Goal: Task Accomplishment & Management: Use online tool/utility

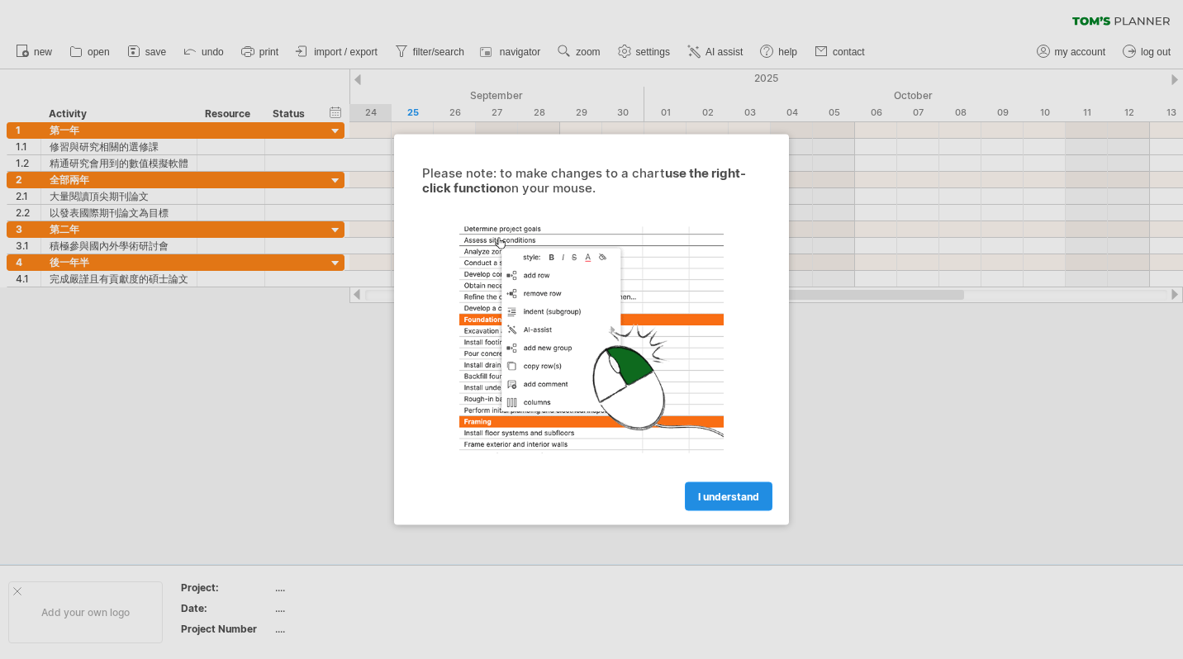
click at [723, 496] on span "I understand" at bounding box center [728, 497] width 61 height 12
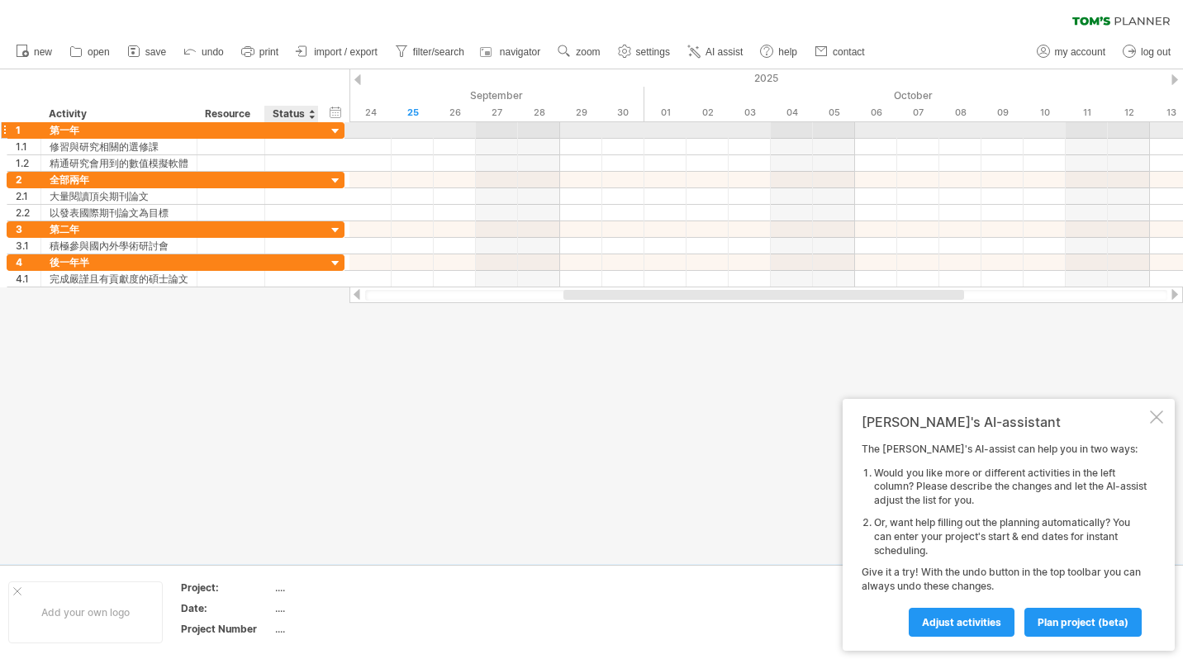
click at [335, 130] on div at bounding box center [336, 132] width 16 height 16
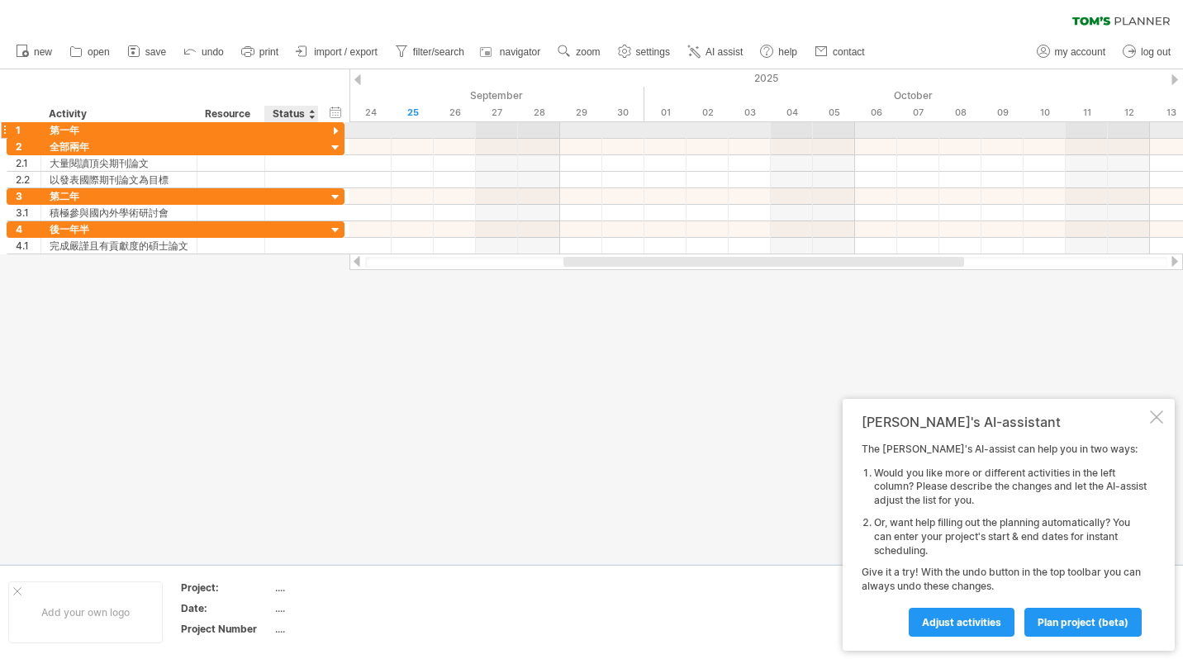
click at [335, 130] on div at bounding box center [336, 132] width 16 height 16
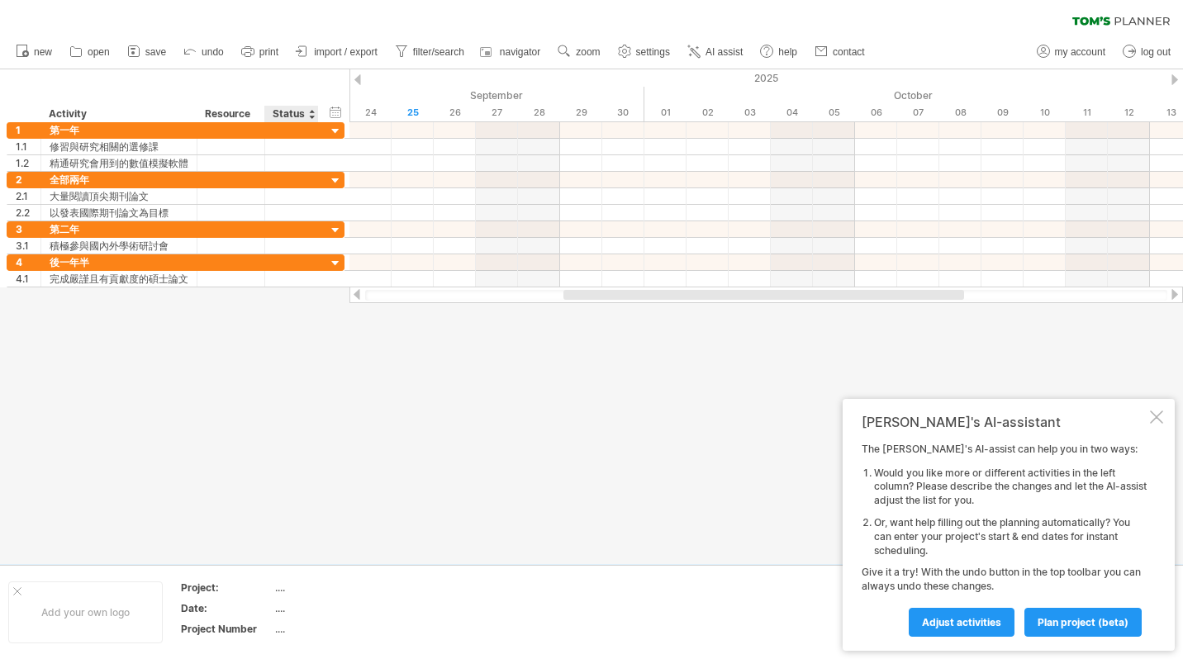
click at [192, 360] on div at bounding box center [591, 316] width 1183 height 495
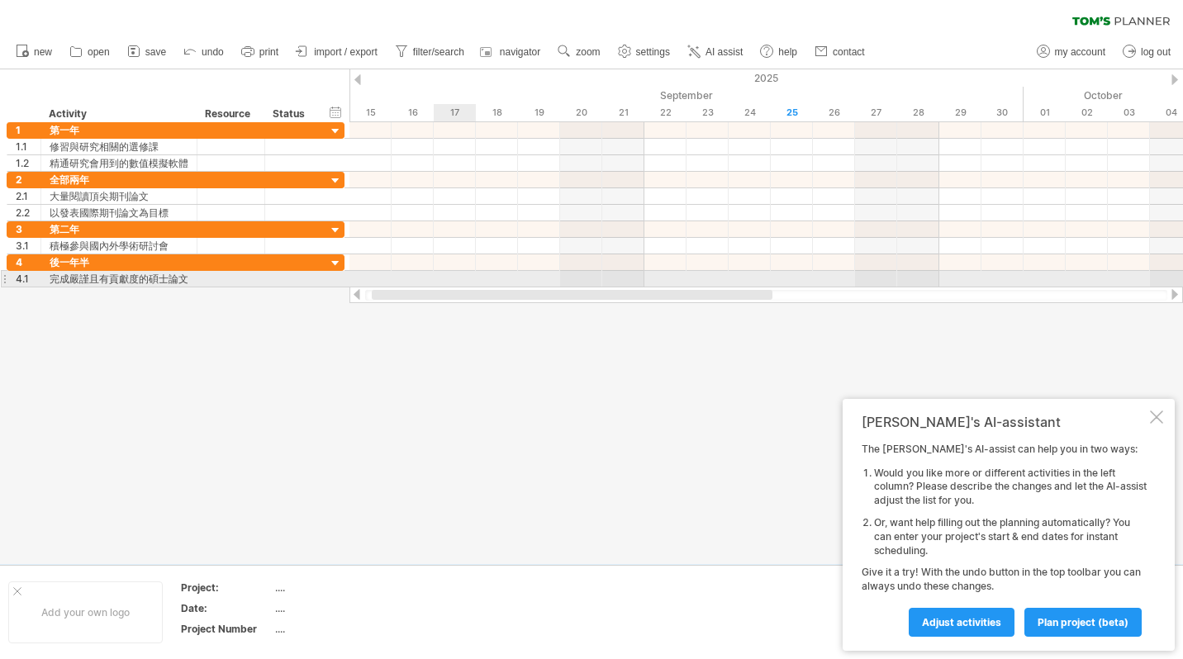
drag, startPoint x: 661, startPoint y: 297, endPoint x: 405, endPoint y: 274, distance: 257.1
click at [410, 278] on div "Trying to reach [DOMAIN_NAME] Connected again... 0% clear filter new 1" at bounding box center [591, 329] width 1183 height 659
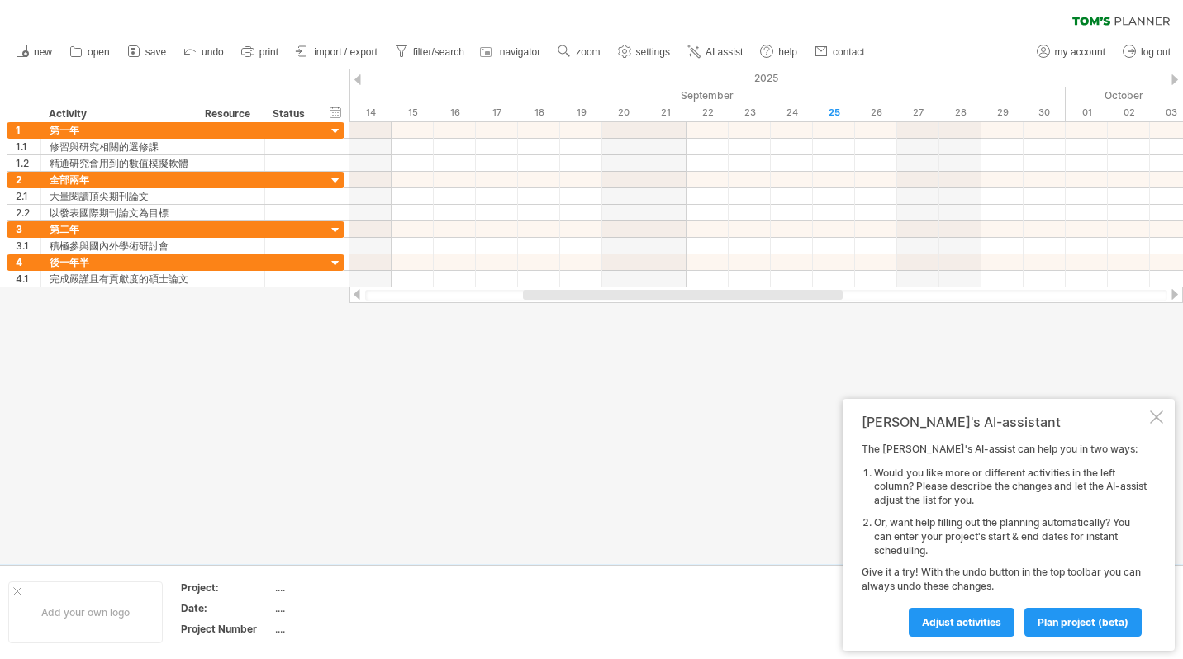
drag, startPoint x: 601, startPoint y: 296, endPoint x: 489, endPoint y: 294, distance: 111.6
click at [523, 294] on div at bounding box center [683, 295] width 320 height 10
drag, startPoint x: 527, startPoint y: 295, endPoint x: 666, endPoint y: 294, distance: 138.8
click at [666, 294] on div at bounding box center [664, 295] width 320 height 10
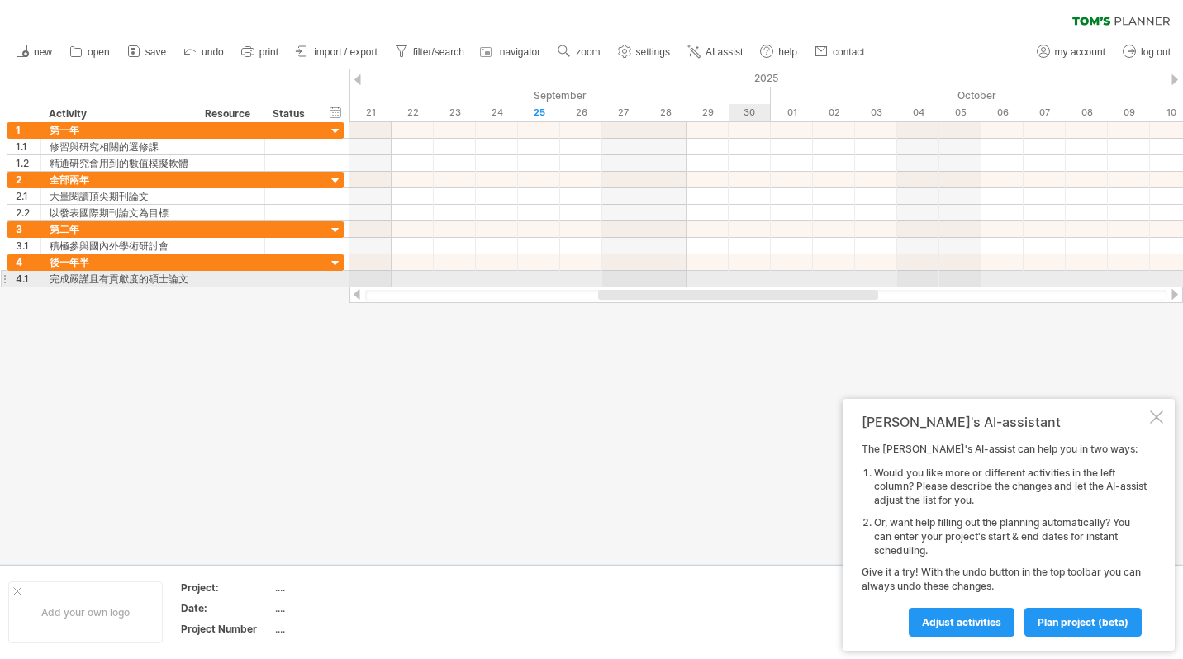
drag, startPoint x: 666, startPoint y: 294, endPoint x: 735, endPoint y: 287, distance: 69.8
click at [733, 285] on div "Trying to reach [DOMAIN_NAME] Connected again... 0% clear filter new 1" at bounding box center [591, 329] width 1183 height 659
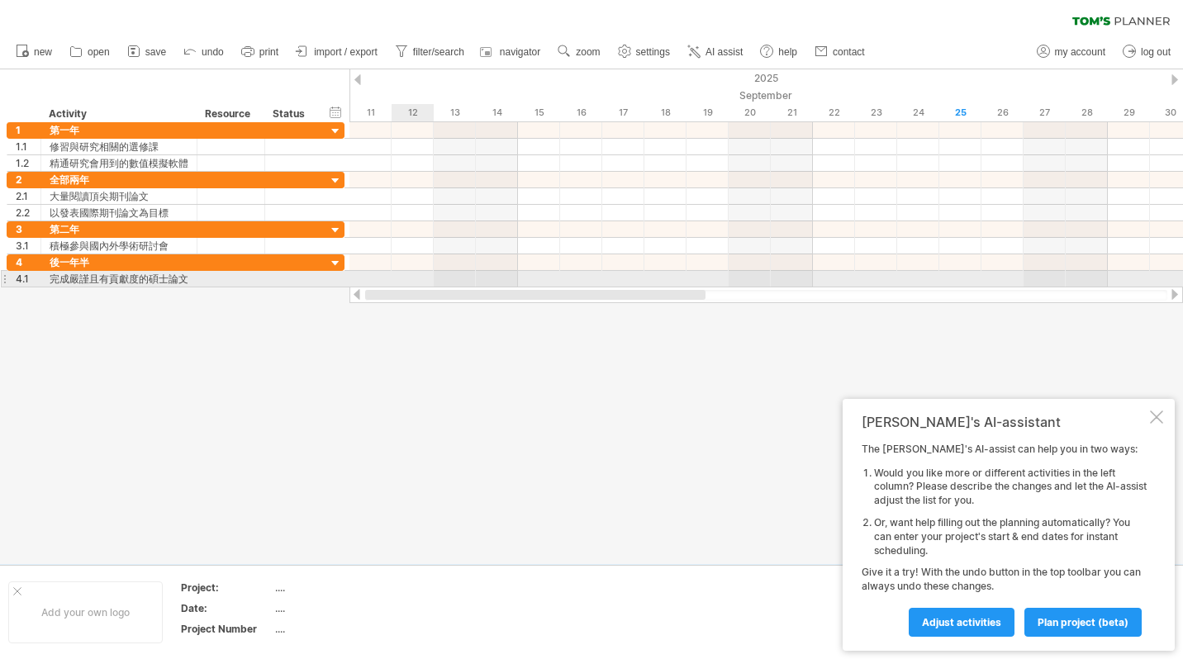
drag, startPoint x: 718, startPoint y: 291, endPoint x: 432, endPoint y: 279, distance: 286.2
click at [432, 279] on div "Trying to reach [DOMAIN_NAME] Connected again... 0% clear filter new 1" at bounding box center [591, 329] width 1183 height 659
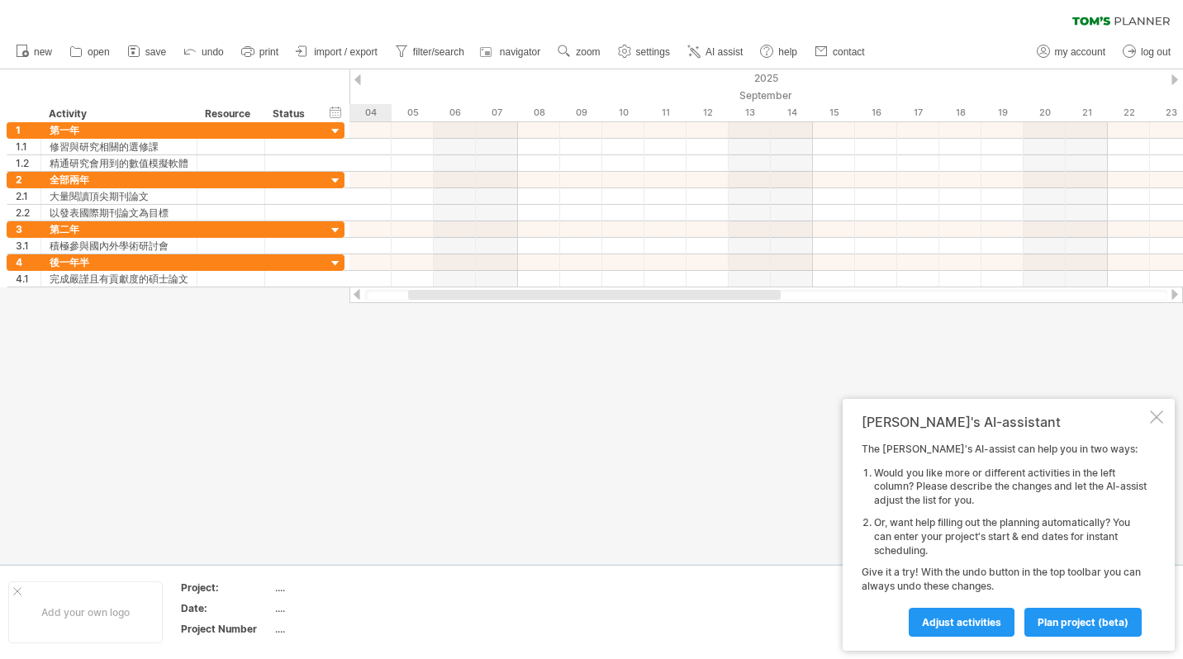
drag, startPoint x: 551, startPoint y: 293, endPoint x: 445, endPoint y: 297, distance: 106.7
click at [445, 297] on div at bounding box center [594, 295] width 373 height 10
drag, startPoint x: 700, startPoint y: 300, endPoint x: 883, endPoint y: 308, distance: 182.8
click at [946, 303] on div "Trying to reach [DOMAIN_NAME] Connected again... 0% clear filter new 1" at bounding box center [591, 329] width 1183 height 659
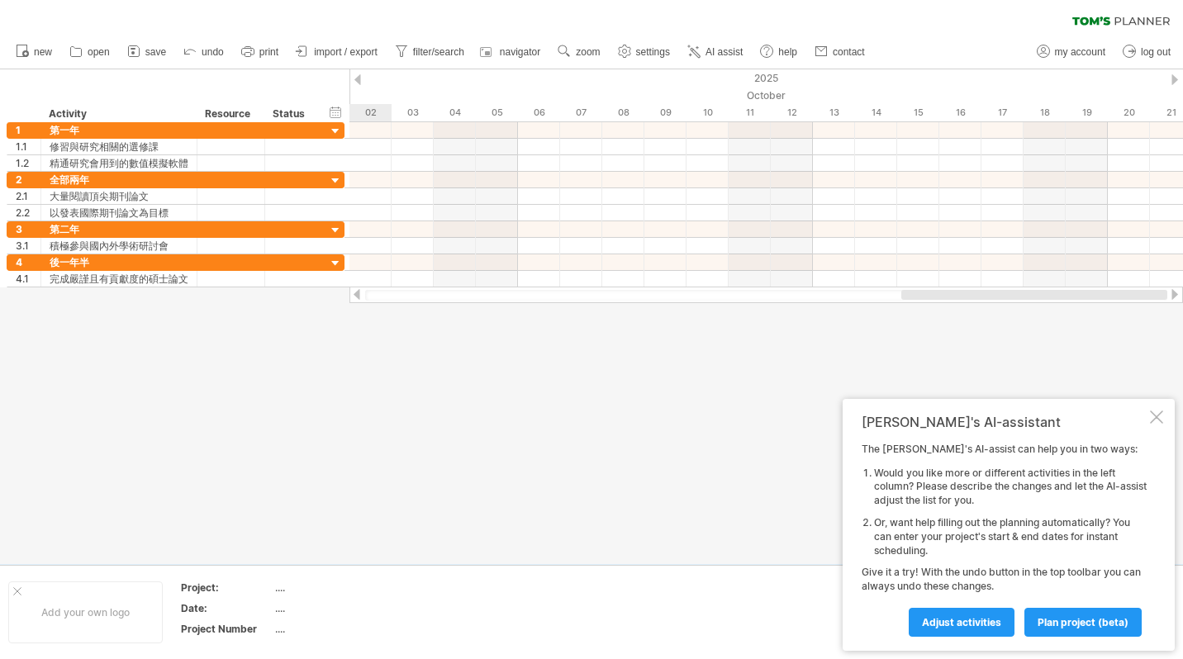
drag, startPoint x: 705, startPoint y: 293, endPoint x: 1186, endPoint y: 307, distance: 481.1
click at [1183, 307] on html "progress(100%) Trying to reach [DOMAIN_NAME] Connected again... 0% clear filter…" at bounding box center [591, 331] width 1183 height 663
click at [1183, 306] on html "progress(100%) Trying to reach [DOMAIN_NAME] Connected again... 0% clear filter…" at bounding box center [591, 331] width 1183 height 663
click at [1040, 312] on div at bounding box center [591, 316] width 1183 height 495
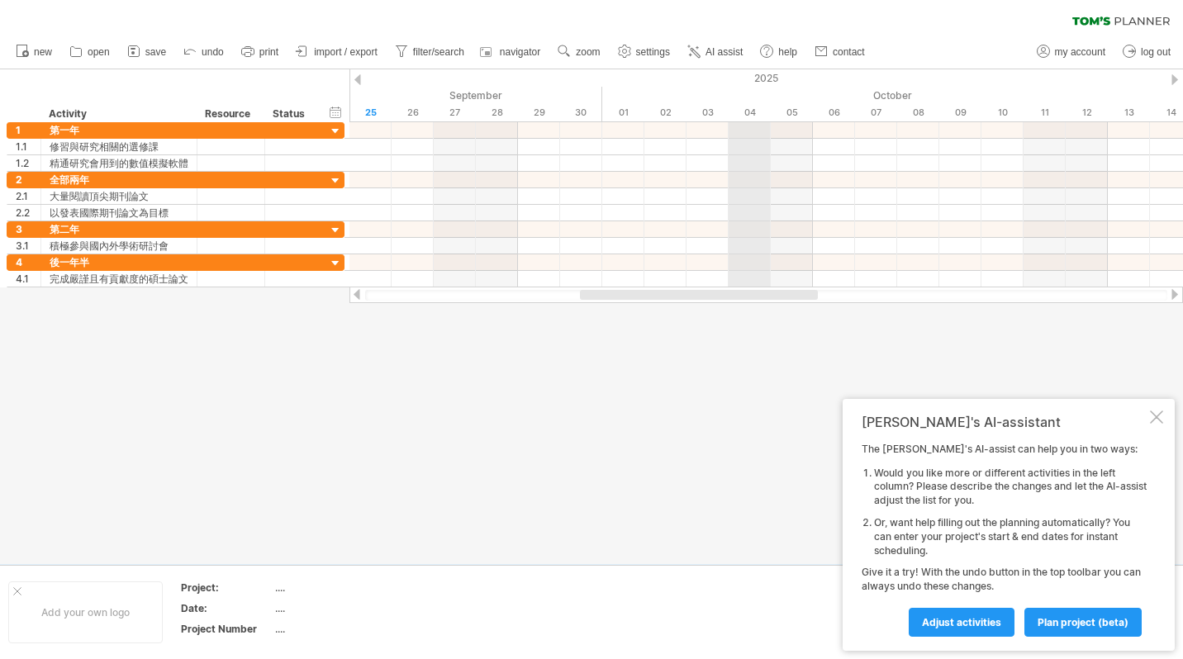
click at [755, 78] on div "2025" at bounding box center [939, 77] width 3709 height 17
click at [761, 81] on div "2025" at bounding box center [939, 77] width 3709 height 17
click at [1173, 78] on div at bounding box center [1175, 79] width 7 height 11
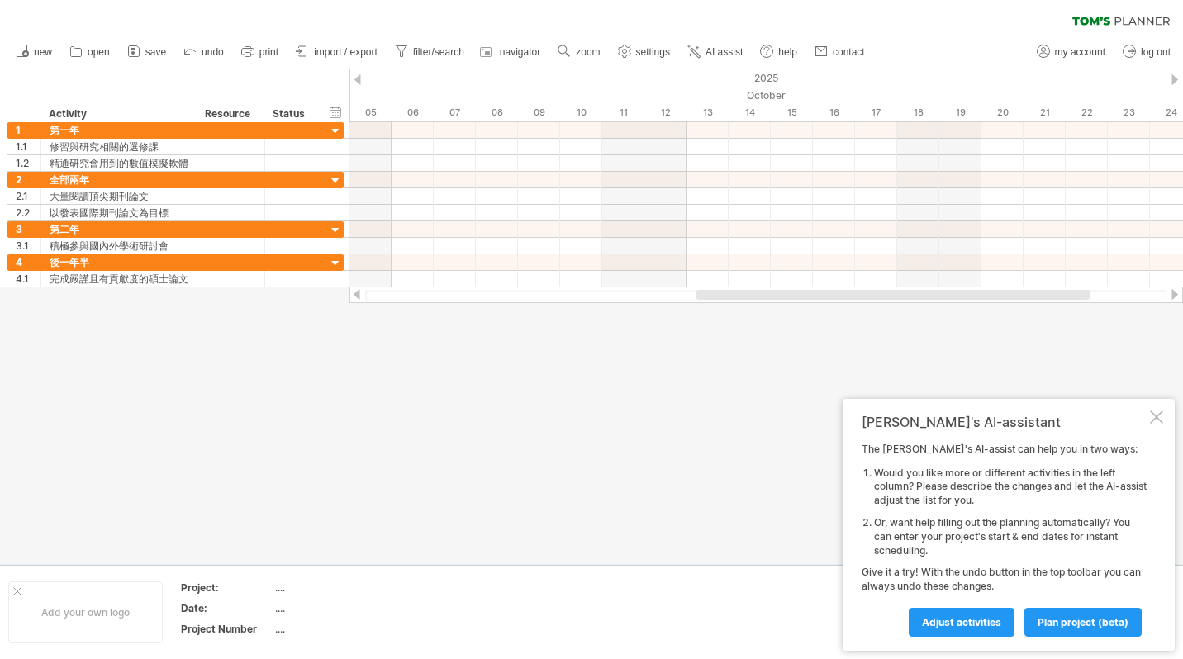
click at [1173, 78] on div at bounding box center [1175, 79] width 7 height 11
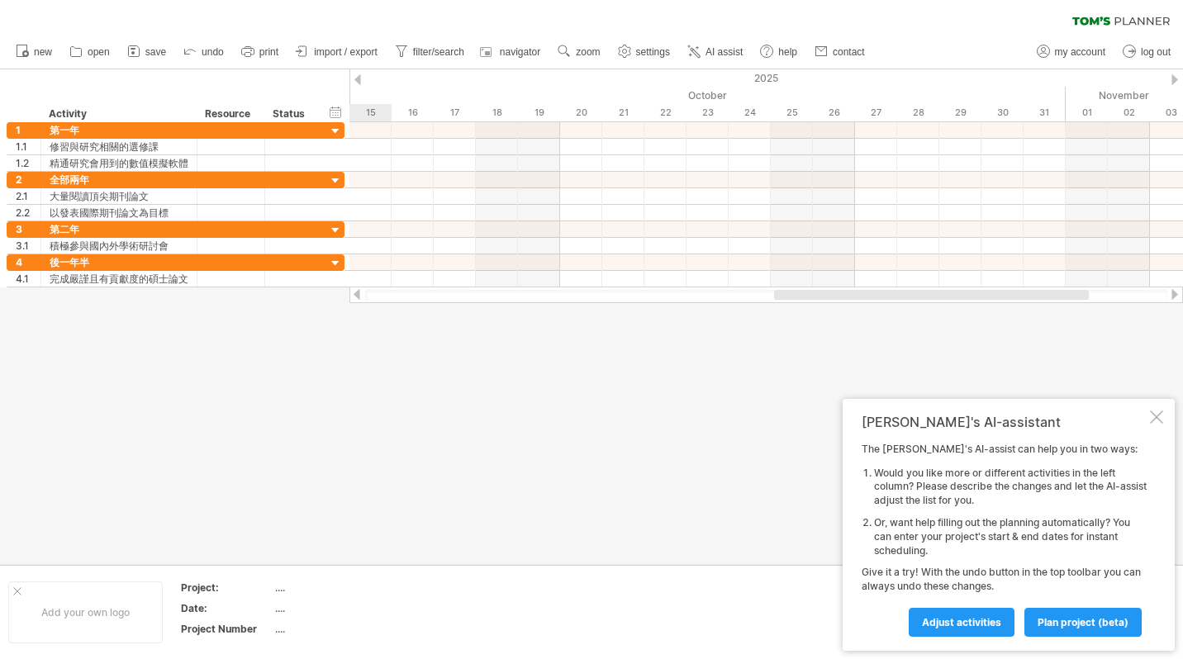
click at [1173, 78] on div at bounding box center [1175, 79] width 7 height 11
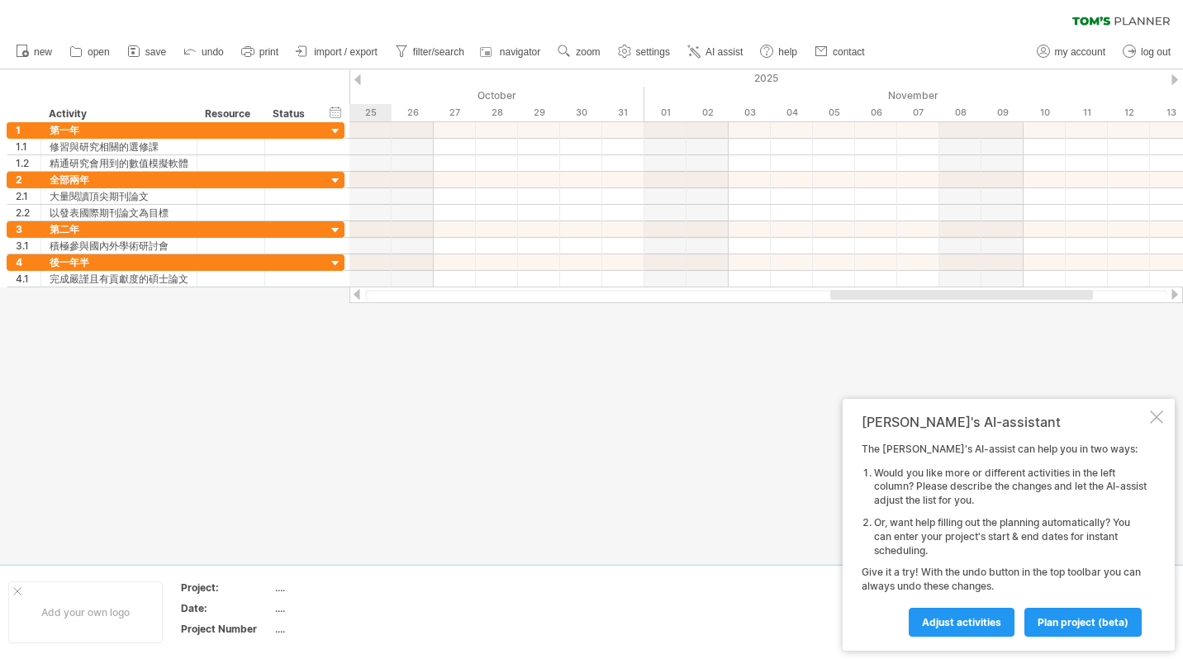
click at [1173, 78] on div at bounding box center [1175, 79] width 7 height 11
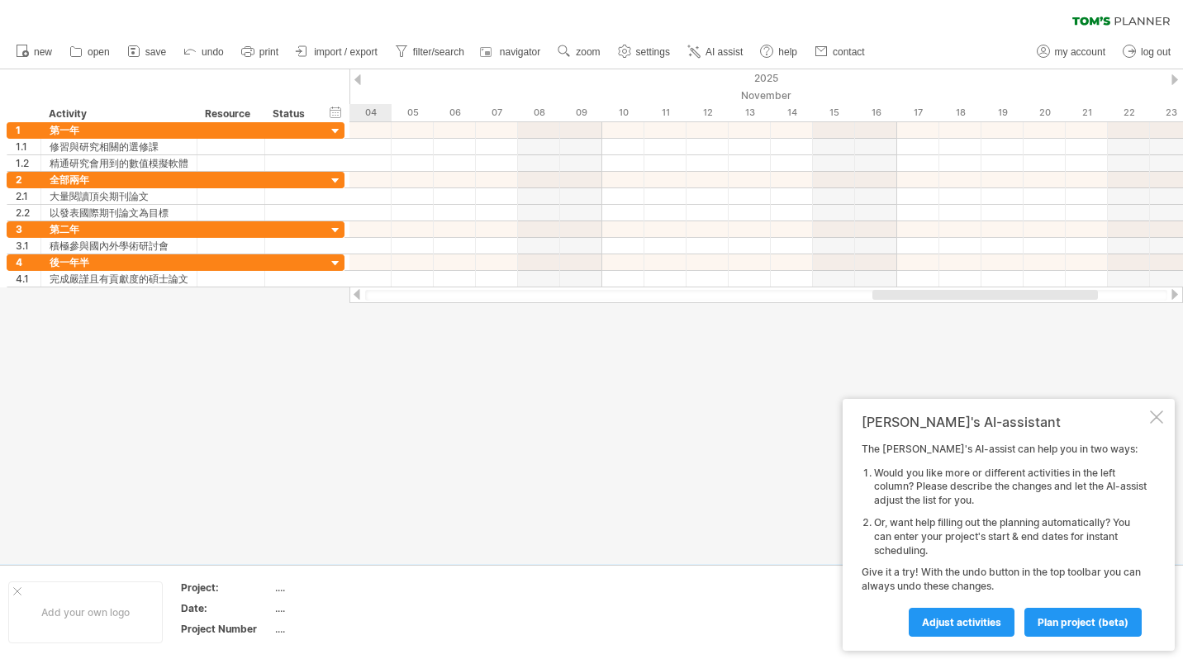
click at [1173, 78] on div at bounding box center [1175, 79] width 7 height 11
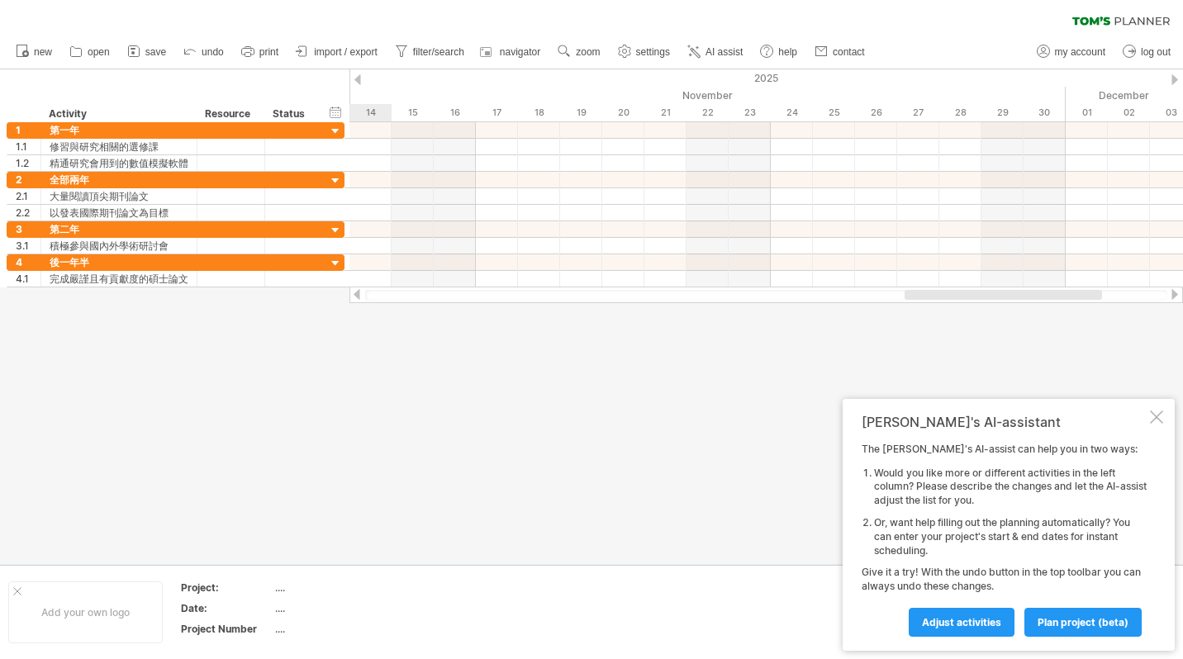
click at [1173, 78] on div at bounding box center [1175, 79] width 7 height 11
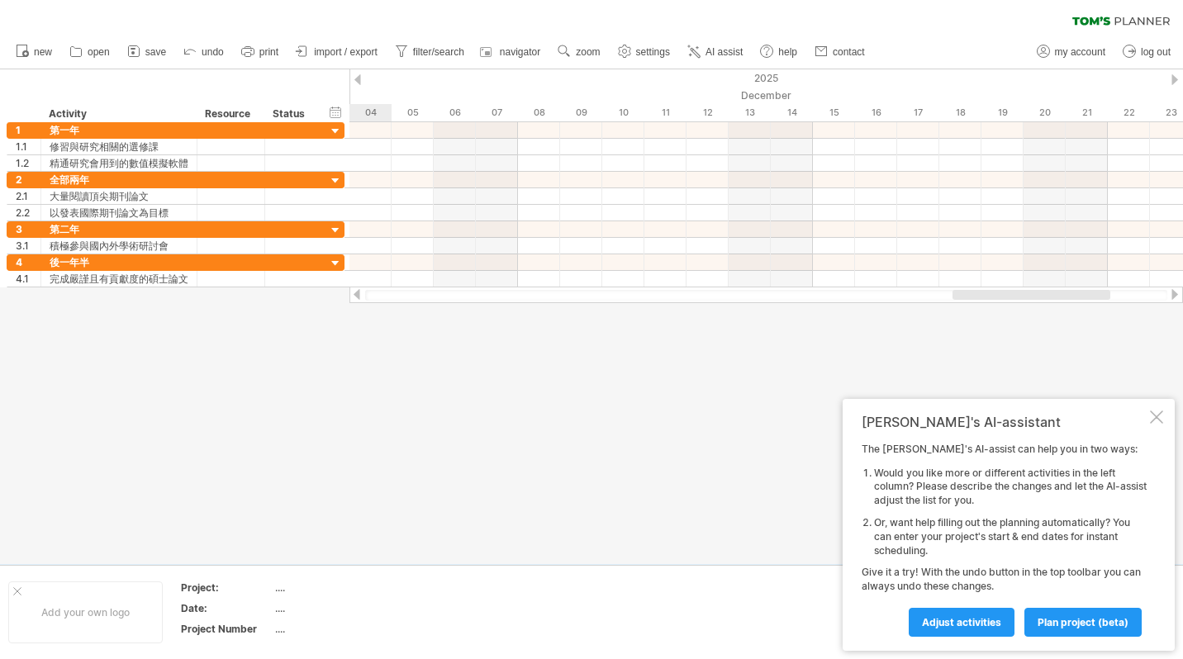
click at [1173, 78] on div at bounding box center [1175, 79] width 7 height 11
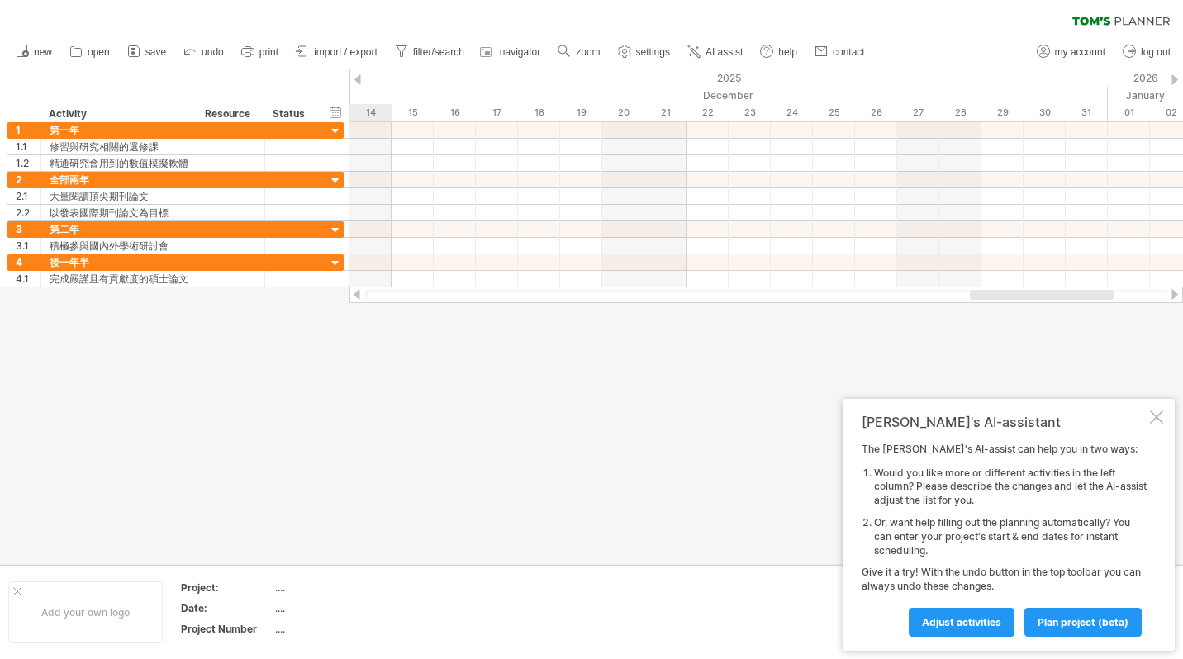
click at [1173, 78] on div at bounding box center [1175, 79] width 7 height 11
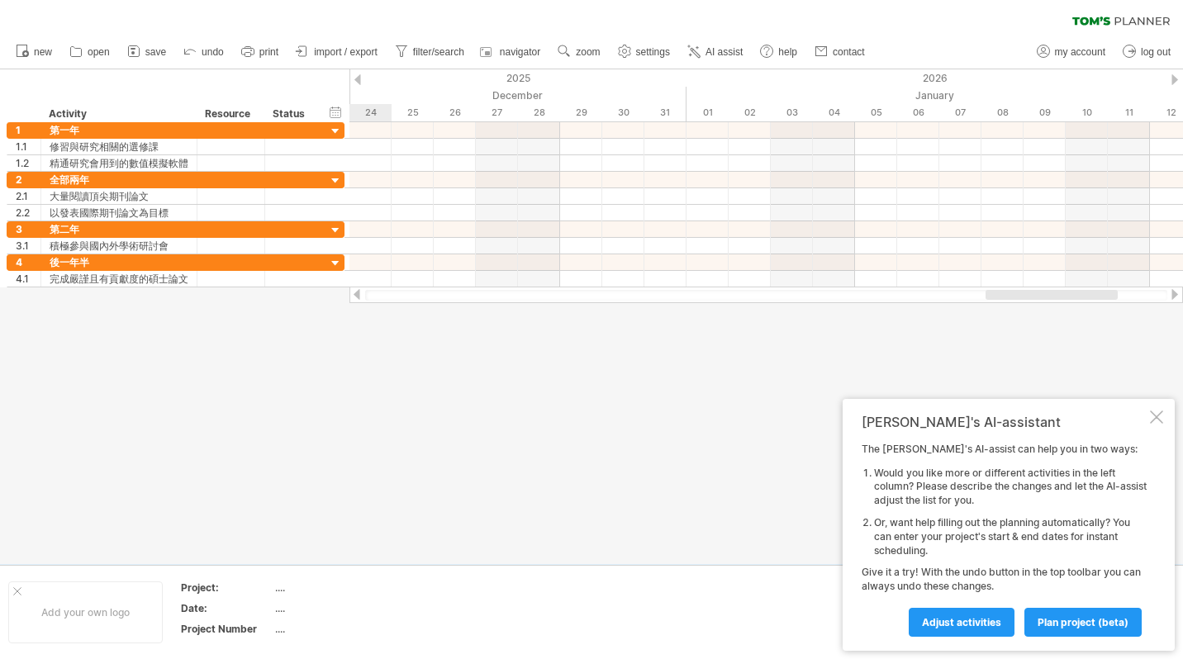
click at [1173, 78] on div at bounding box center [1175, 79] width 7 height 11
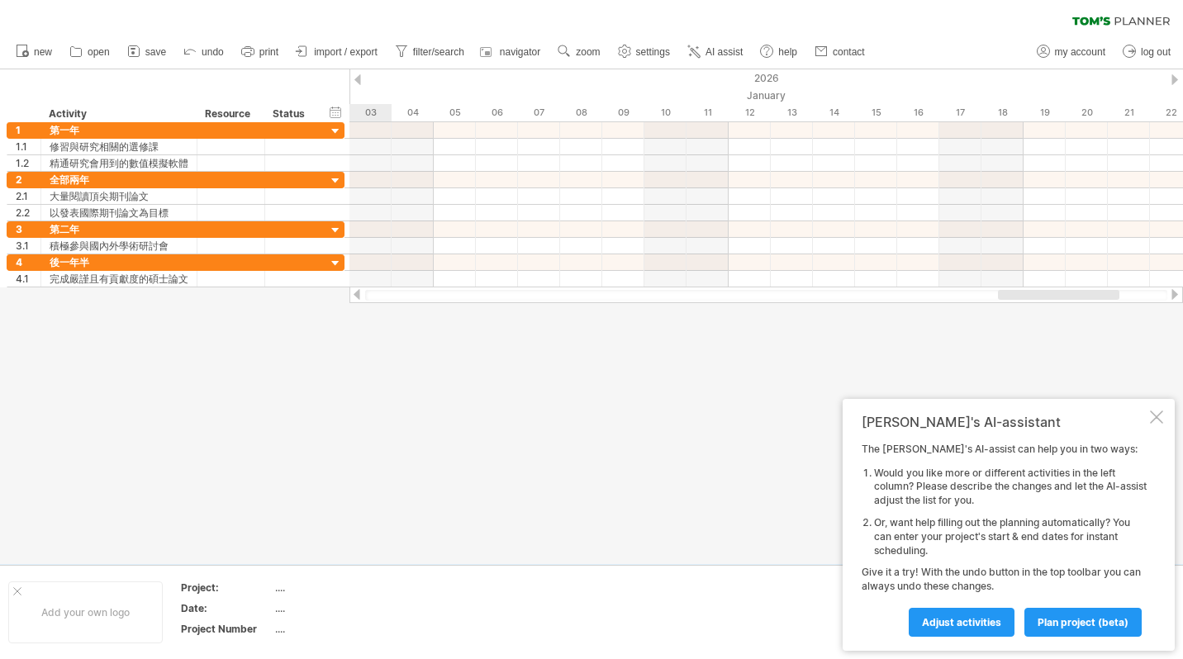
click at [1173, 78] on div at bounding box center [1175, 79] width 7 height 11
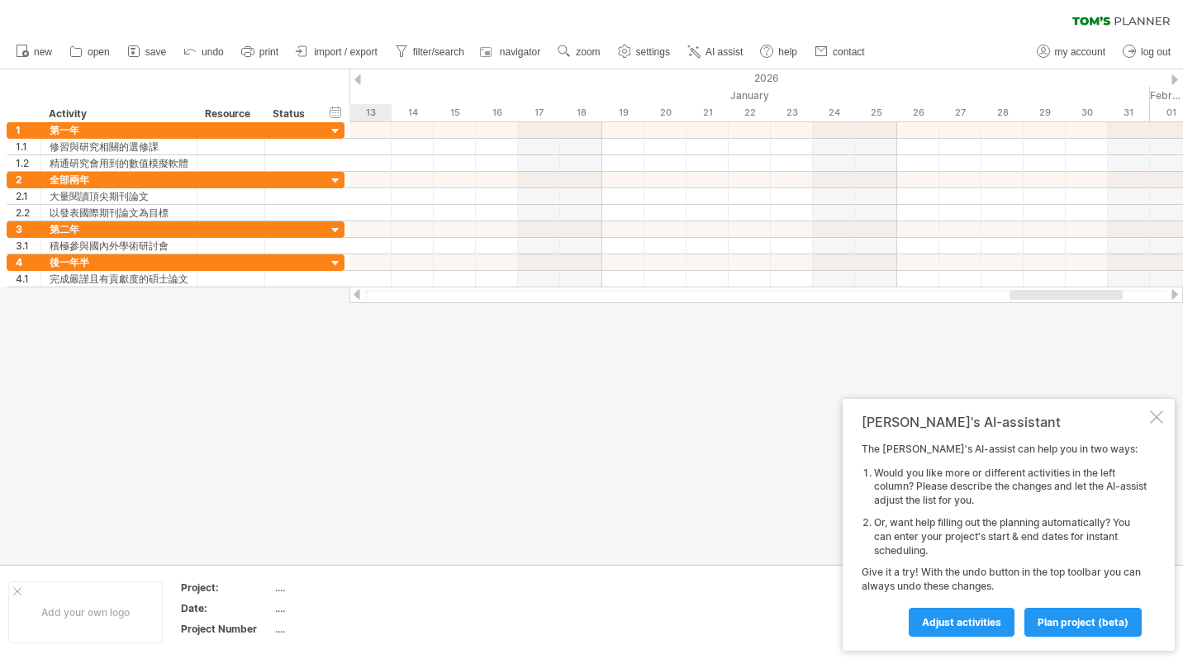
click at [1173, 78] on div at bounding box center [1175, 79] width 7 height 11
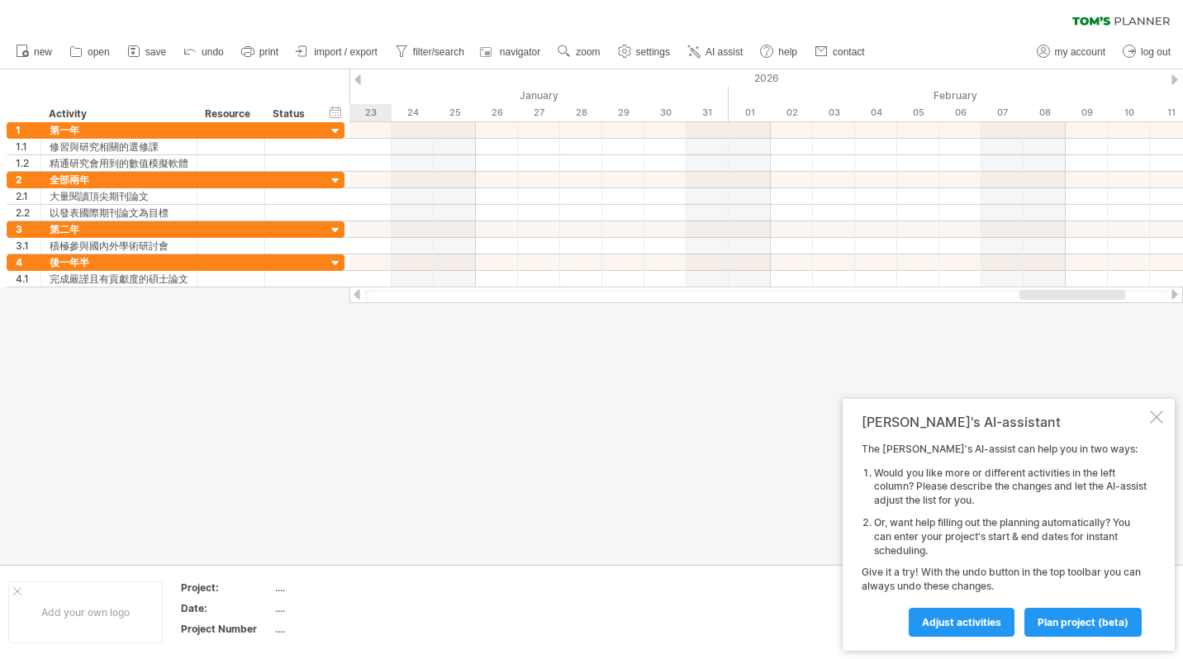
click at [1173, 78] on div at bounding box center [1175, 79] width 7 height 11
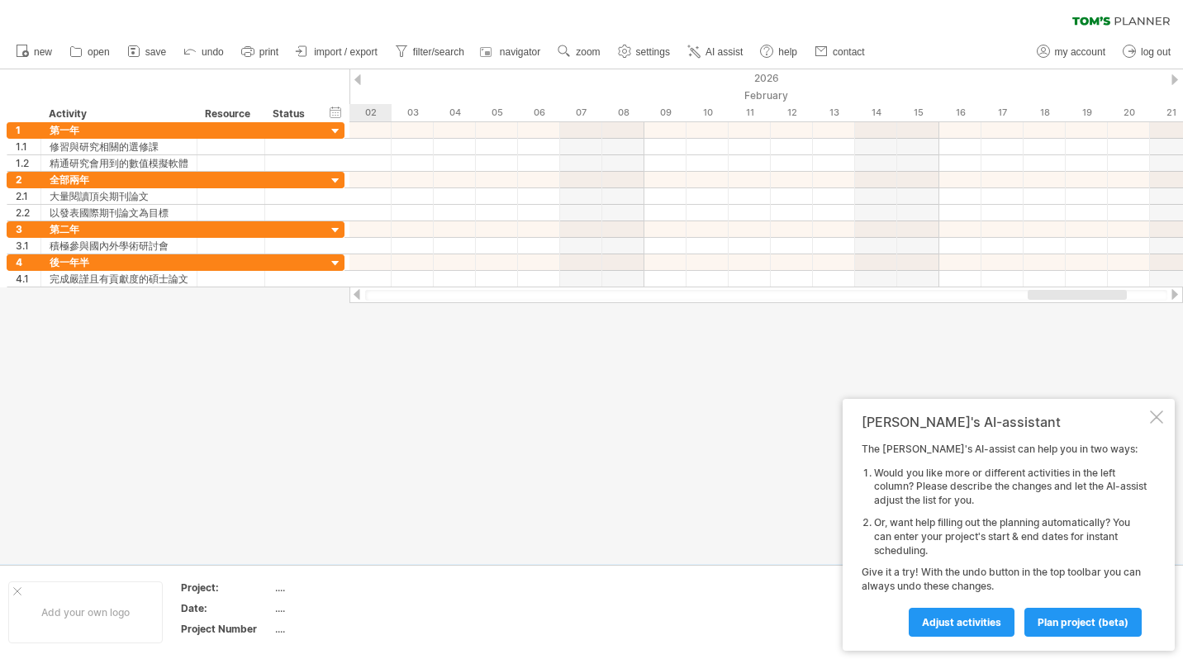
click at [1173, 78] on div at bounding box center [1175, 79] width 7 height 11
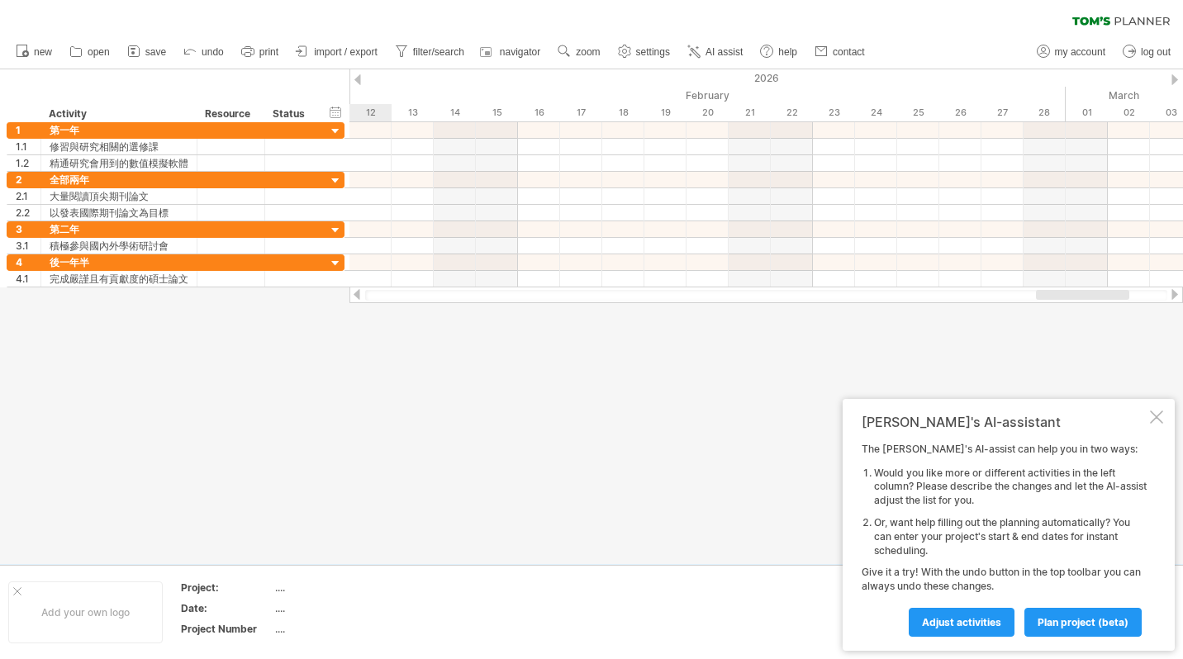
click at [1173, 78] on div at bounding box center [1175, 79] width 7 height 11
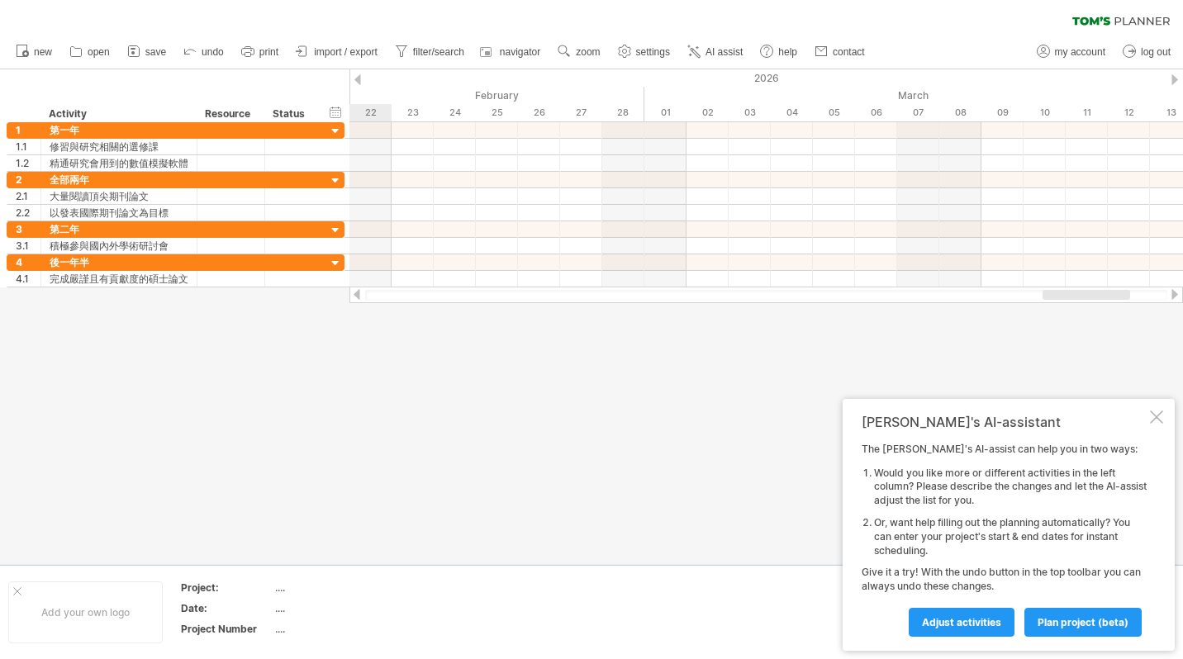
click at [1173, 78] on div at bounding box center [1175, 79] width 7 height 11
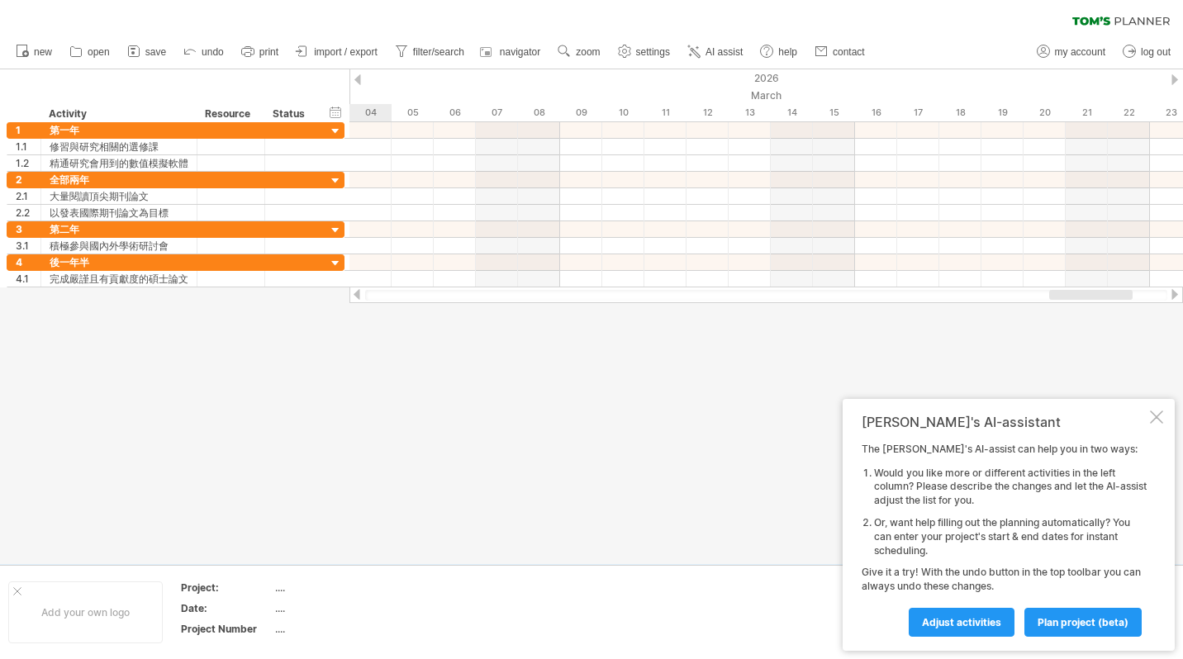
click at [1173, 78] on div at bounding box center [1175, 79] width 7 height 11
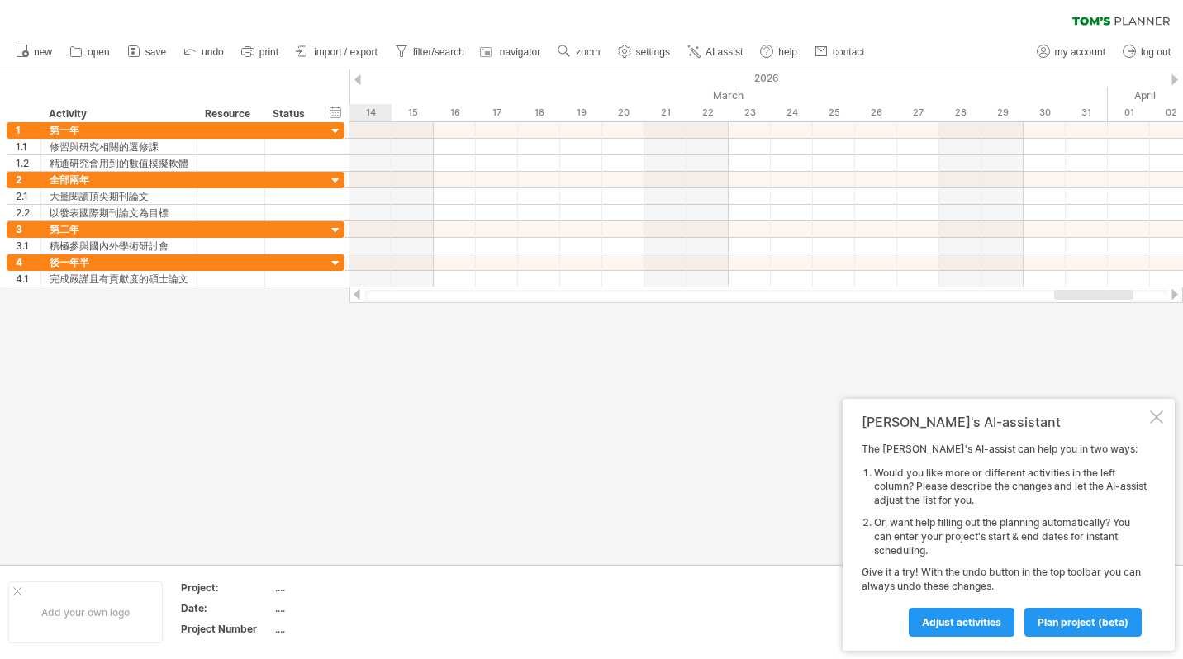
click at [1173, 78] on div at bounding box center [1175, 79] width 7 height 11
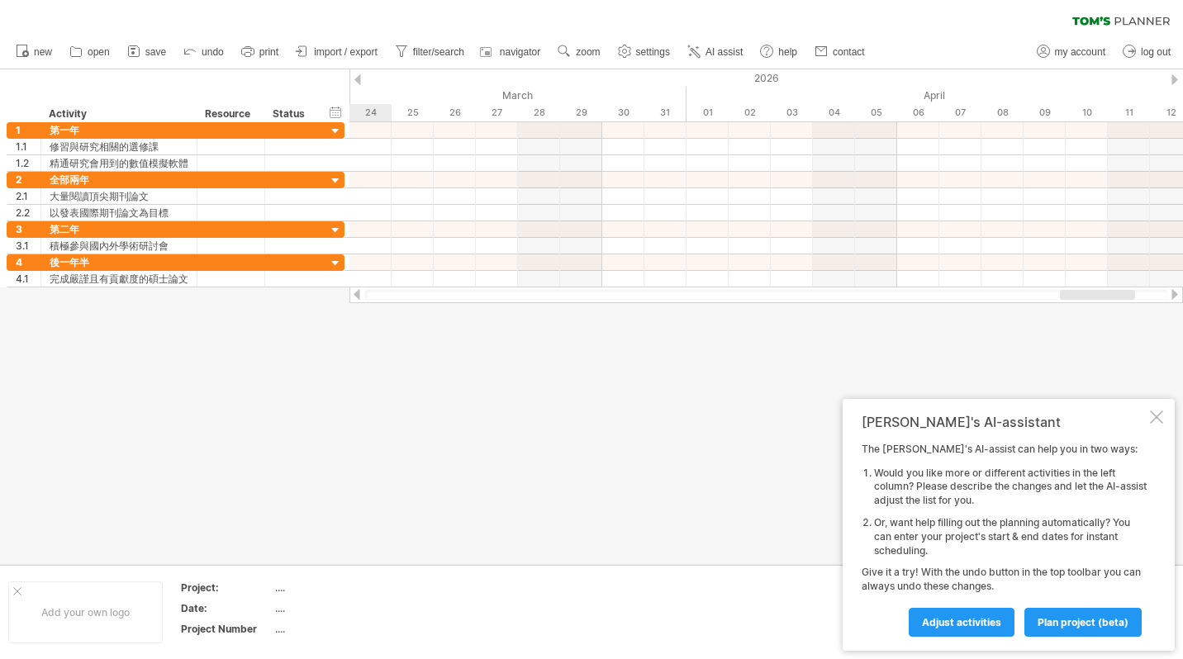
click at [1173, 78] on div at bounding box center [1175, 79] width 7 height 11
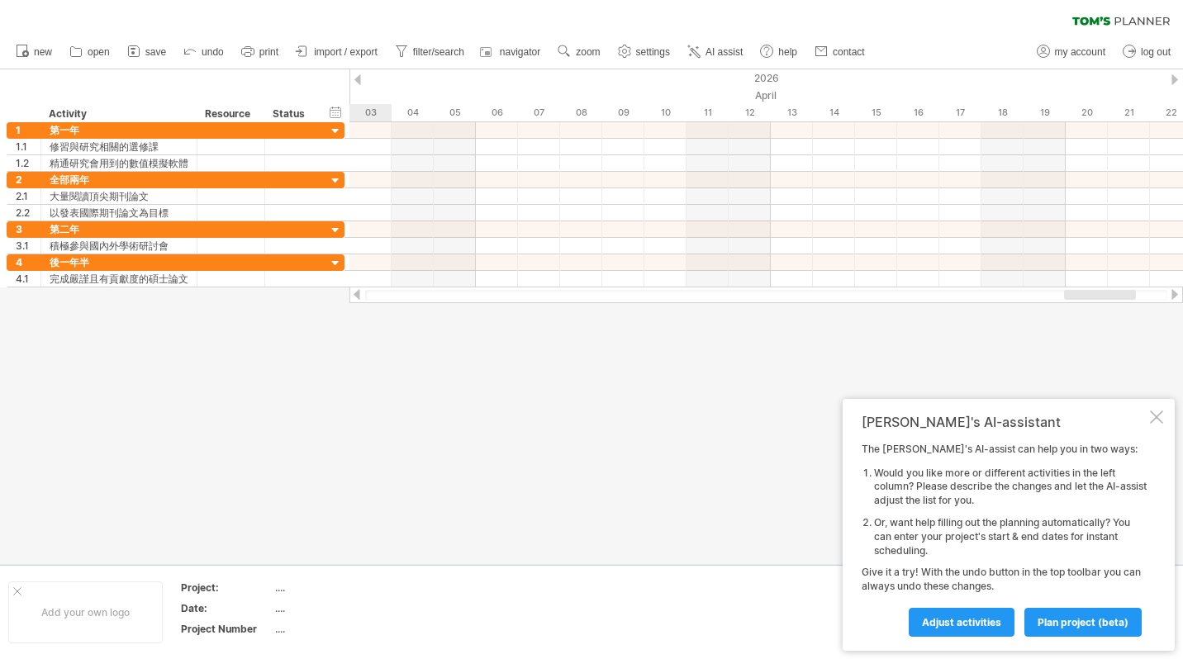
click at [1173, 78] on div at bounding box center [1175, 79] width 7 height 11
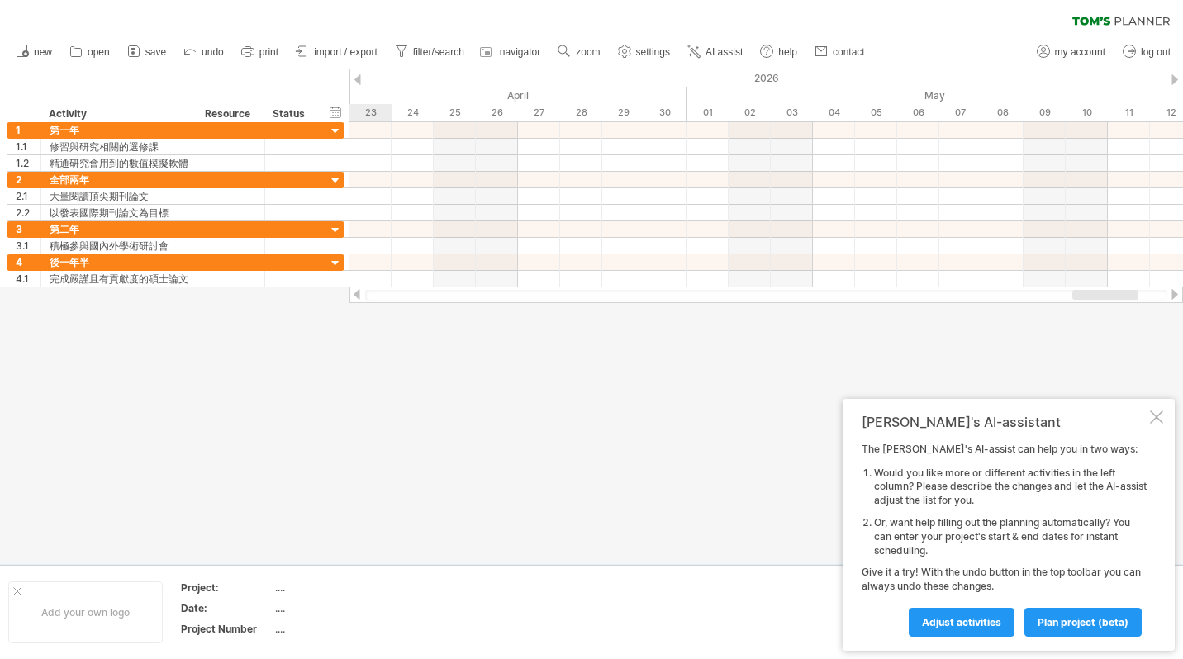
click at [1173, 78] on div at bounding box center [1175, 79] width 7 height 11
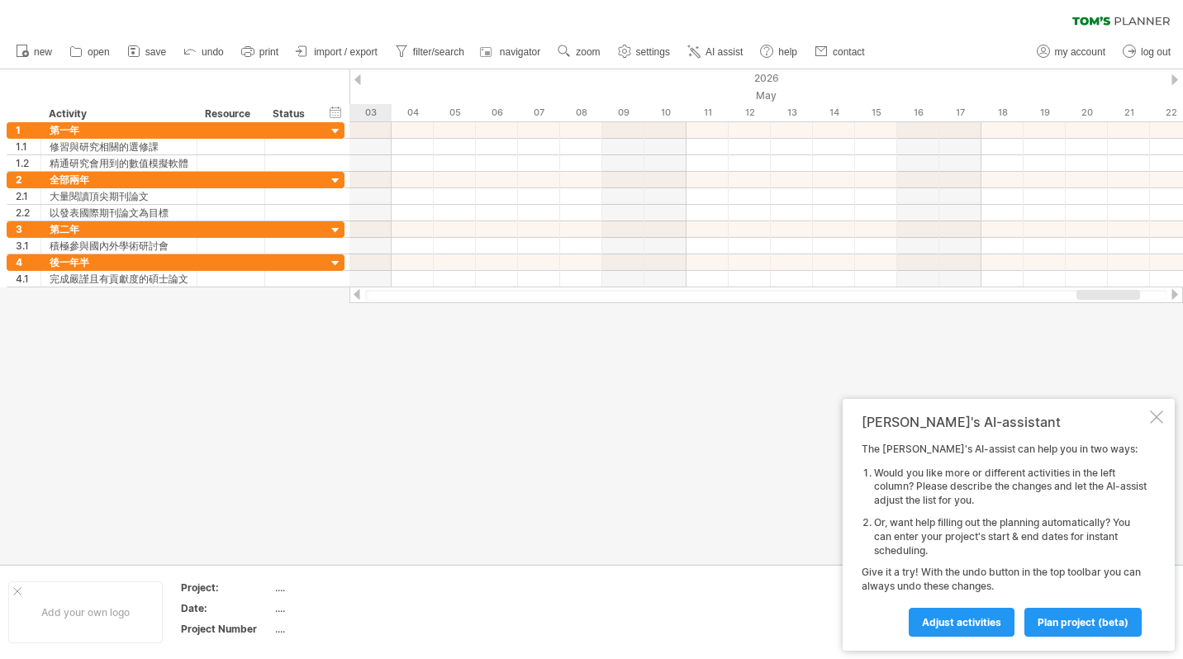
click at [1173, 78] on div at bounding box center [1175, 79] width 7 height 11
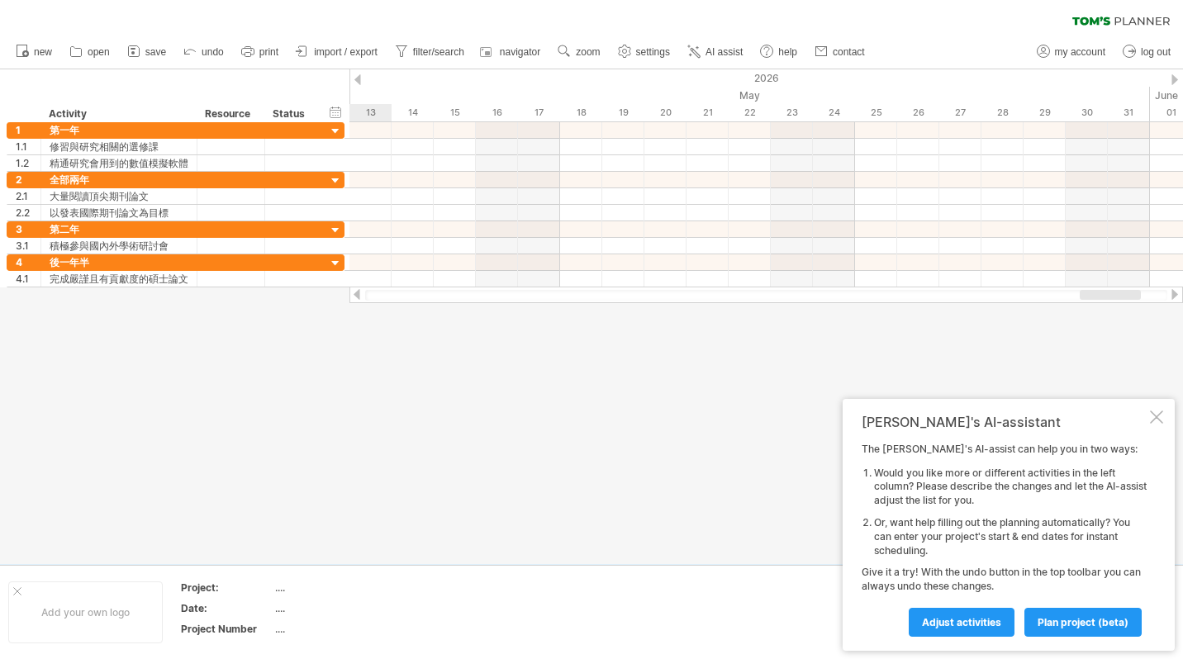
click at [1173, 78] on div at bounding box center [1175, 79] width 7 height 11
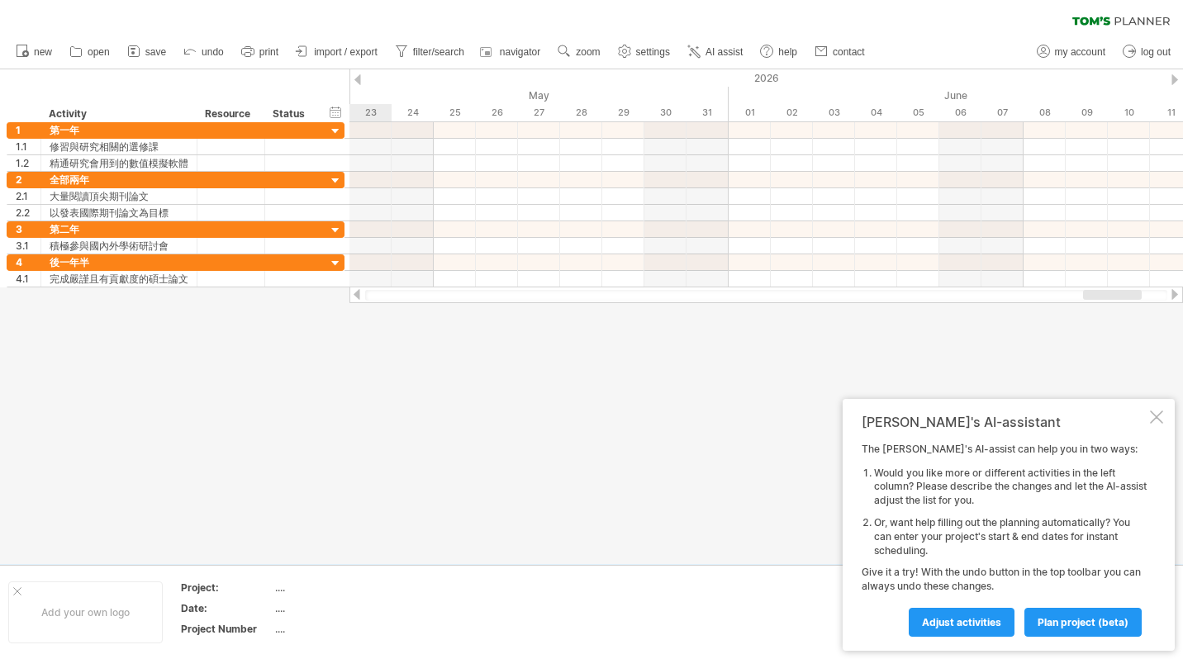
click at [1173, 78] on div at bounding box center [1175, 79] width 7 height 11
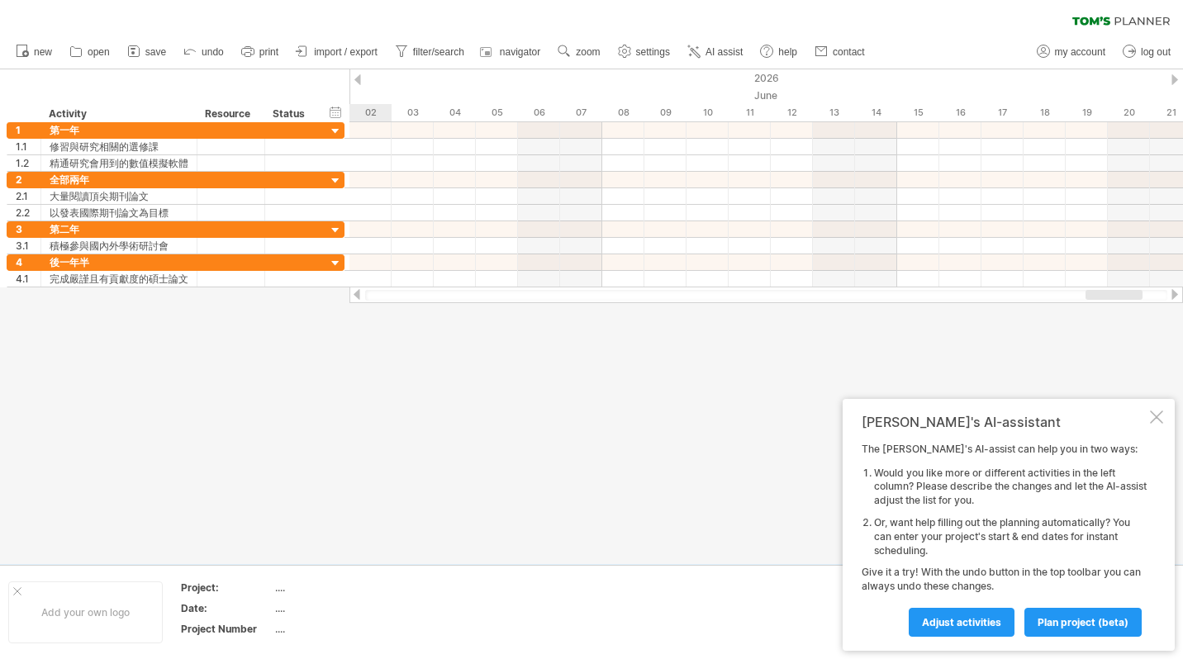
click at [1173, 78] on div at bounding box center [1175, 79] width 7 height 11
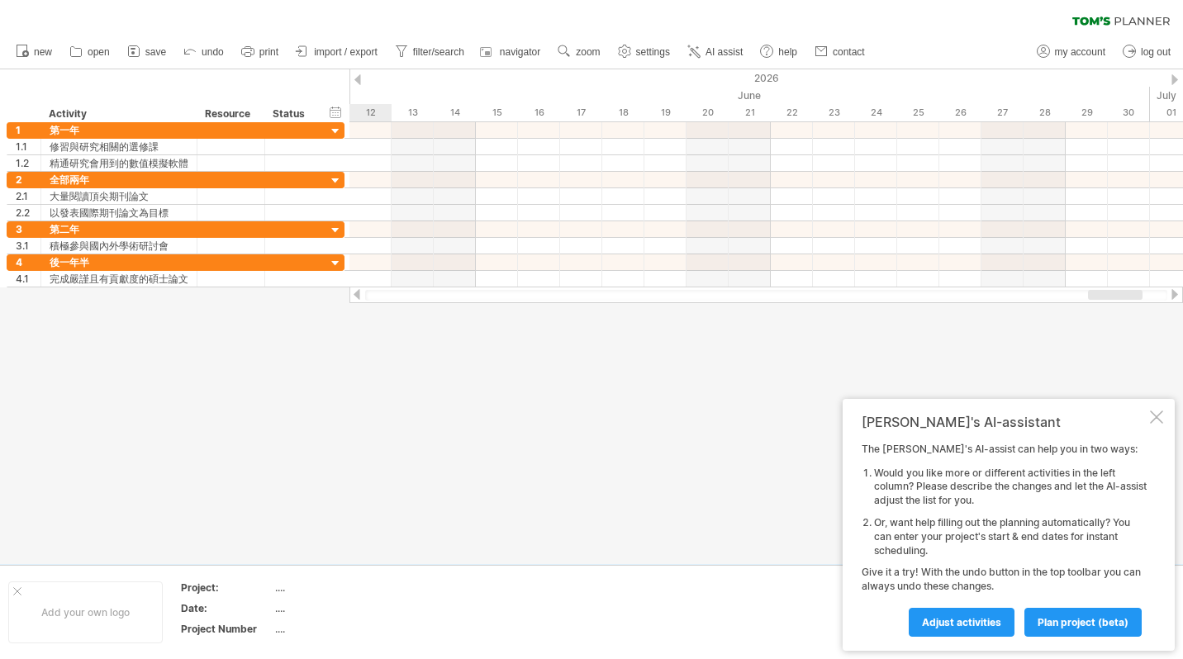
click at [1173, 78] on div at bounding box center [1175, 79] width 7 height 11
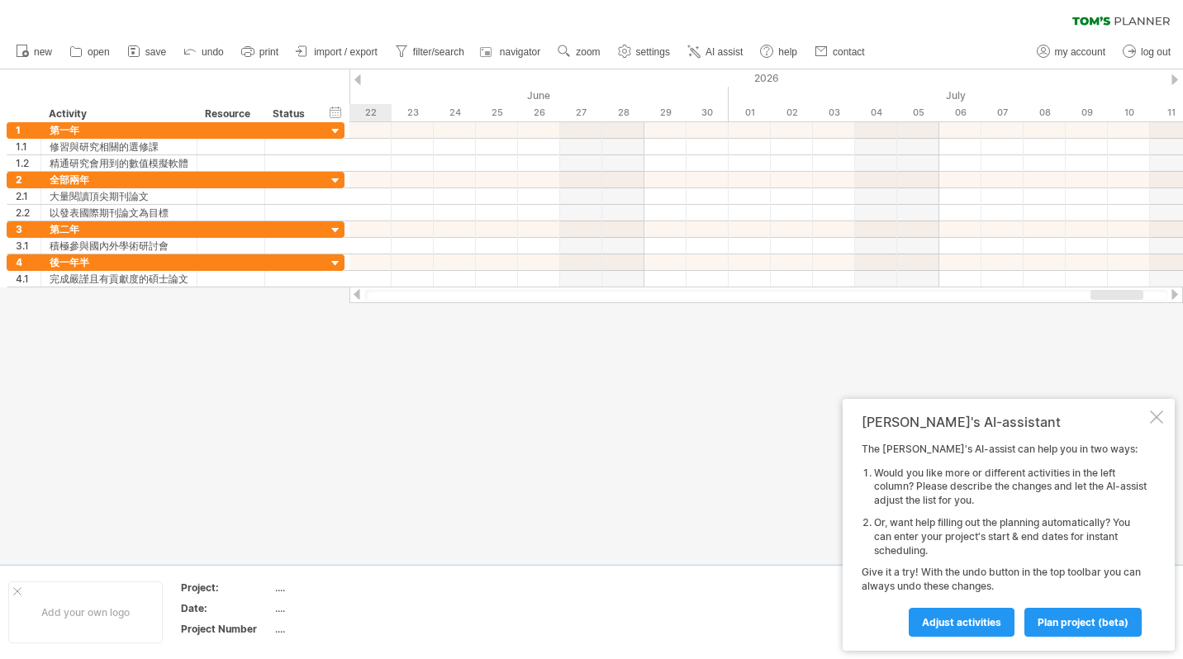
click at [1173, 78] on div at bounding box center [1175, 79] width 7 height 11
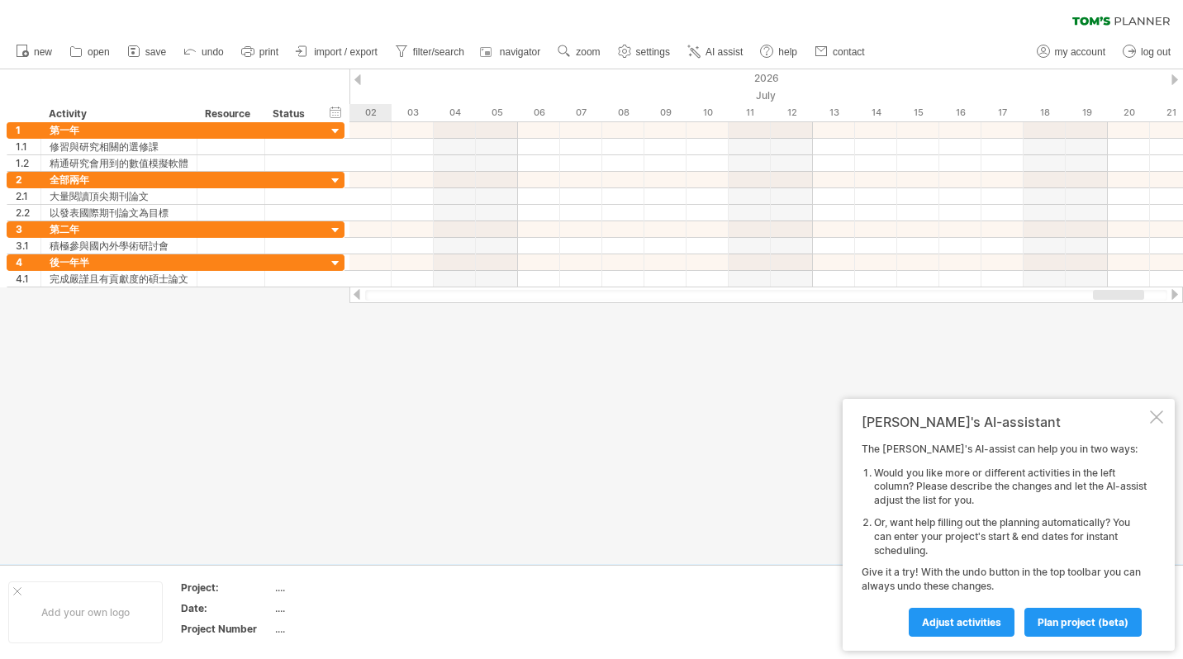
click at [1173, 78] on div at bounding box center [1175, 79] width 7 height 11
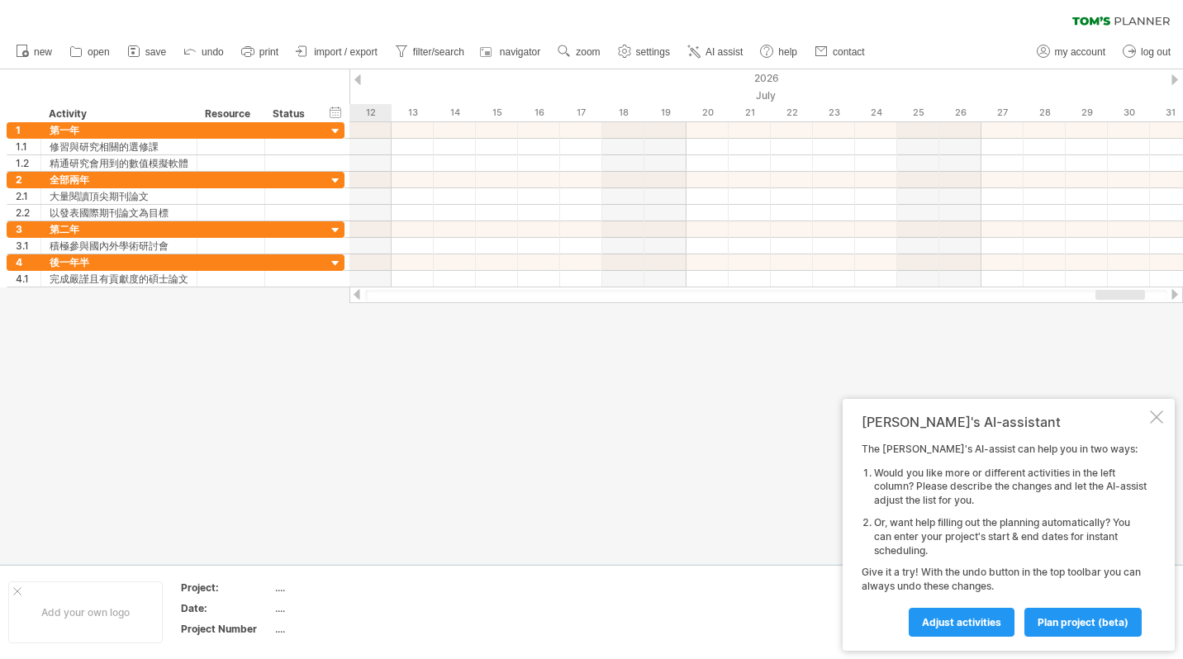
click at [1173, 78] on div at bounding box center [1175, 79] width 7 height 11
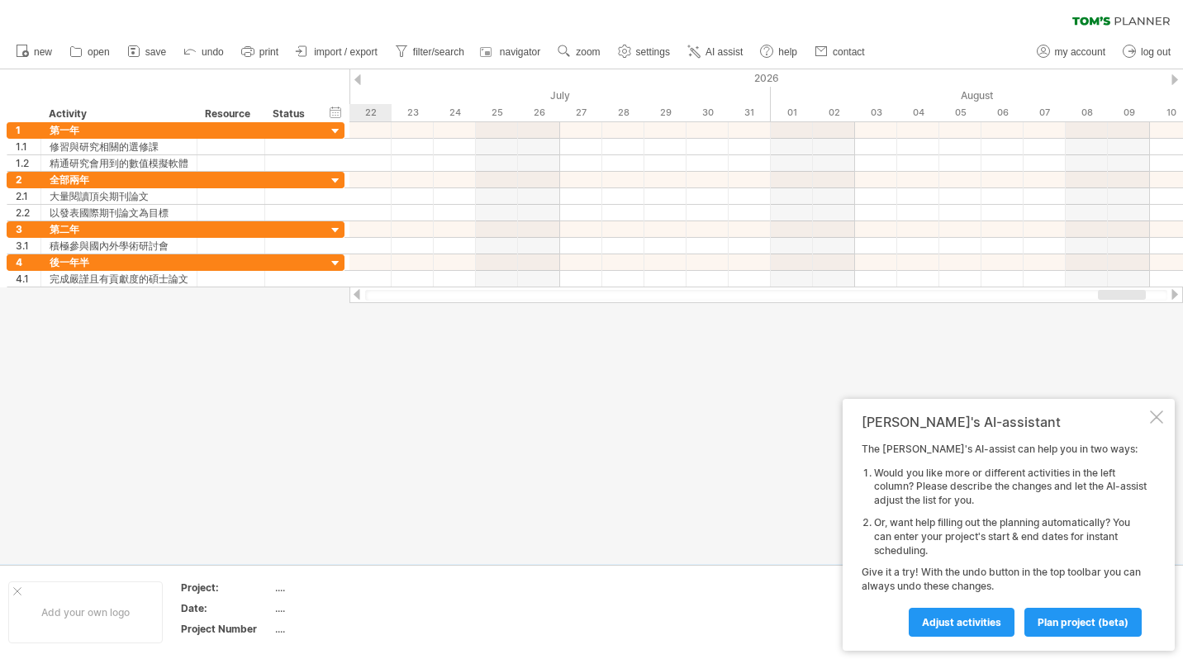
click at [1173, 78] on div at bounding box center [1175, 79] width 7 height 11
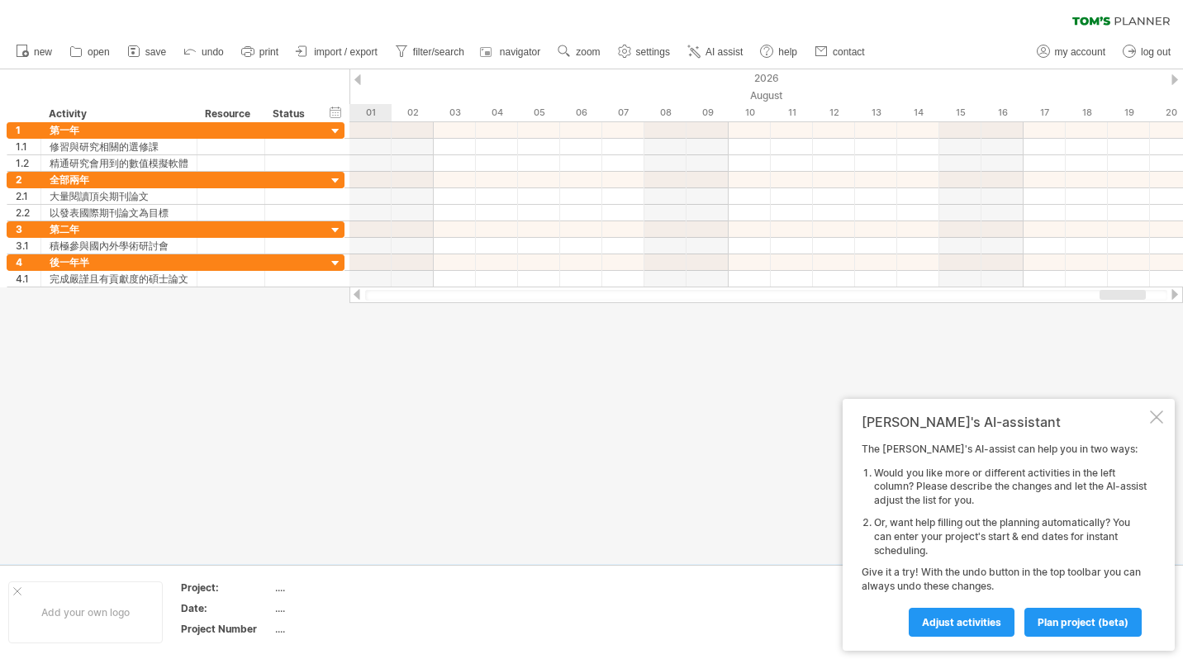
click at [1178, 79] on div "Trying to reach [DOMAIN_NAME] Connected again... 0% clear filter new 1" at bounding box center [591, 329] width 1183 height 659
click at [1177, 79] on div at bounding box center [1175, 79] width 7 height 11
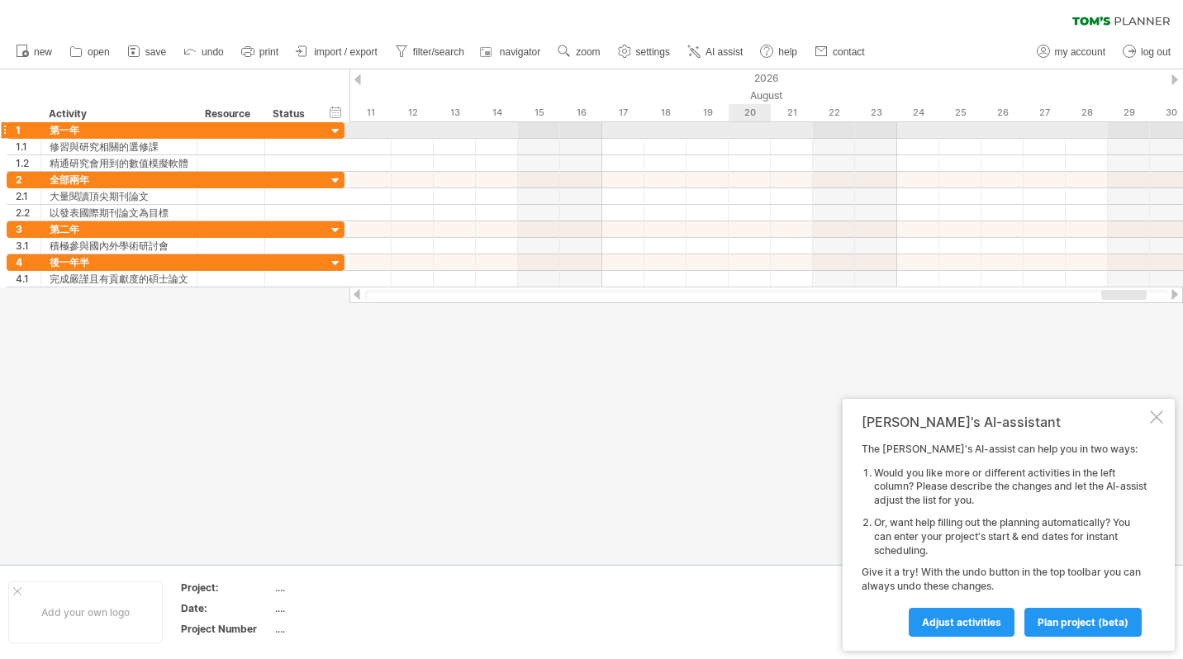
click at [748, 134] on div at bounding box center [767, 130] width 834 height 17
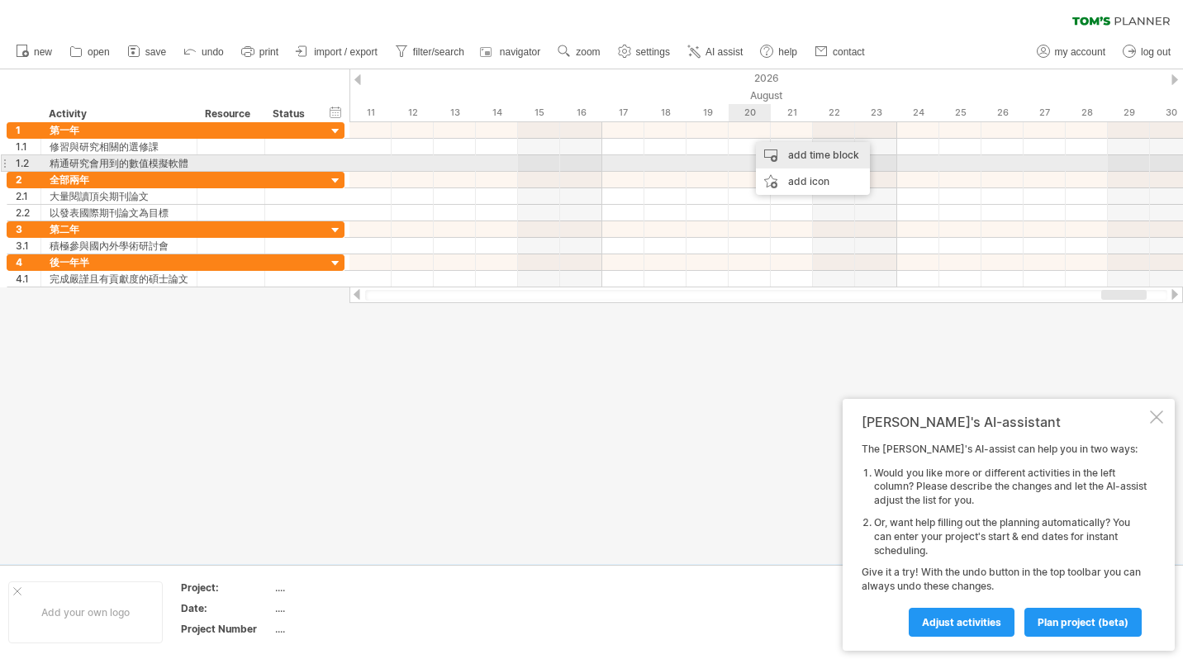
click at [807, 156] on div "add time block" at bounding box center [813, 155] width 114 height 26
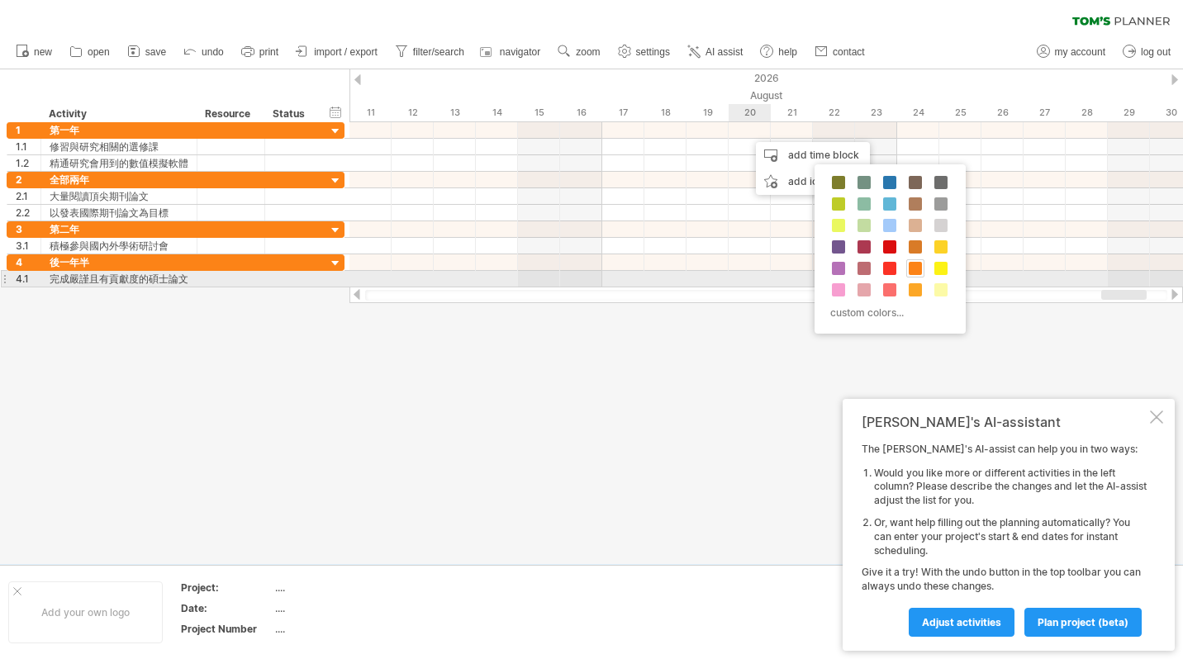
click at [921, 273] on span at bounding box center [915, 268] width 13 height 13
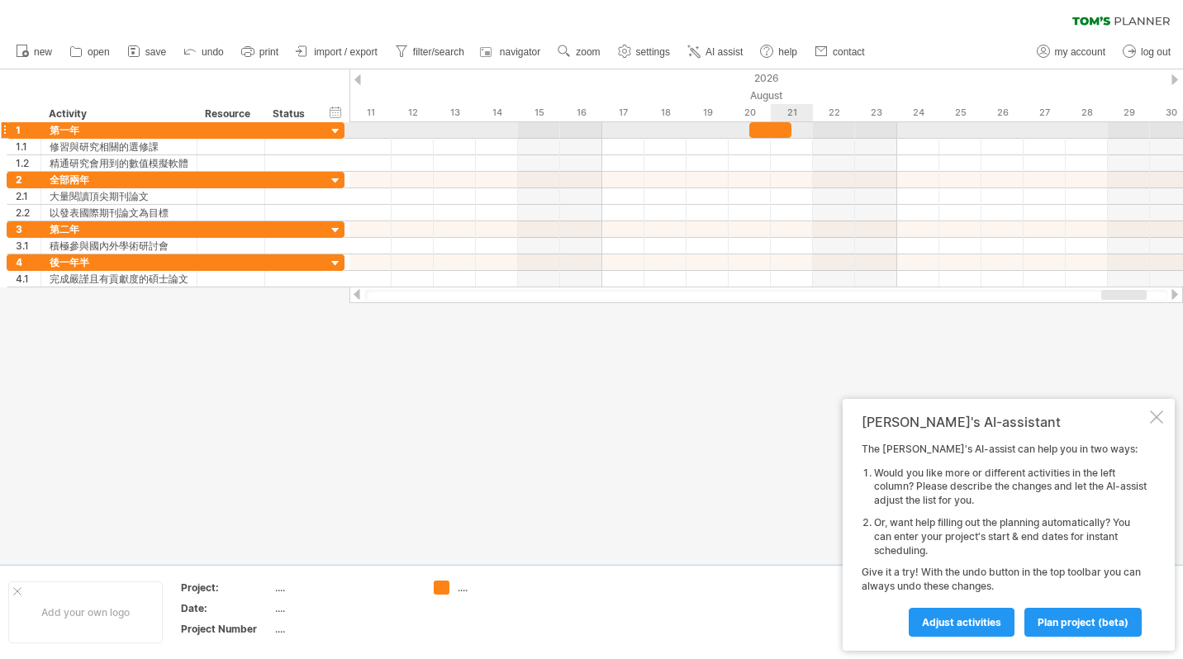
click at [774, 134] on div at bounding box center [771, 130] width 42 height 16
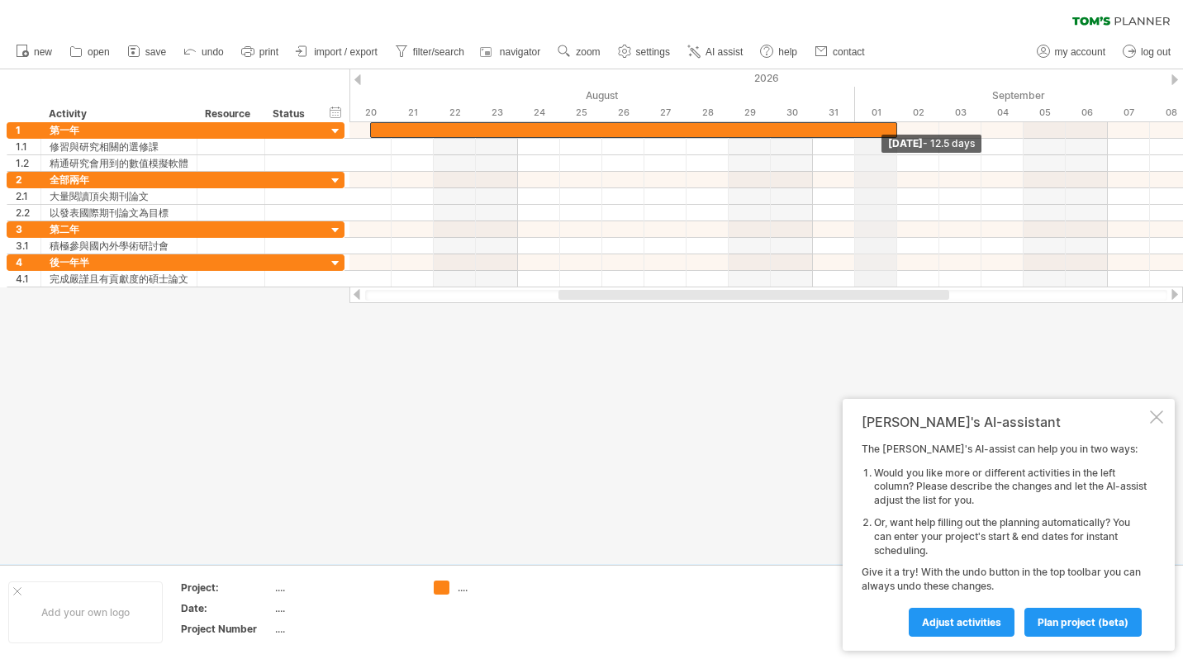
drag, startPoint x: 789, startPoint y: 130, endPoint x: 885, endPoint y: 114, distance: 97.1
click at [885, 114] on div "Trying to reach [DOMAIN_NAME] Connected again... 0% clear filter new 1" at bounding box center [591, 329] width 1183 height 659
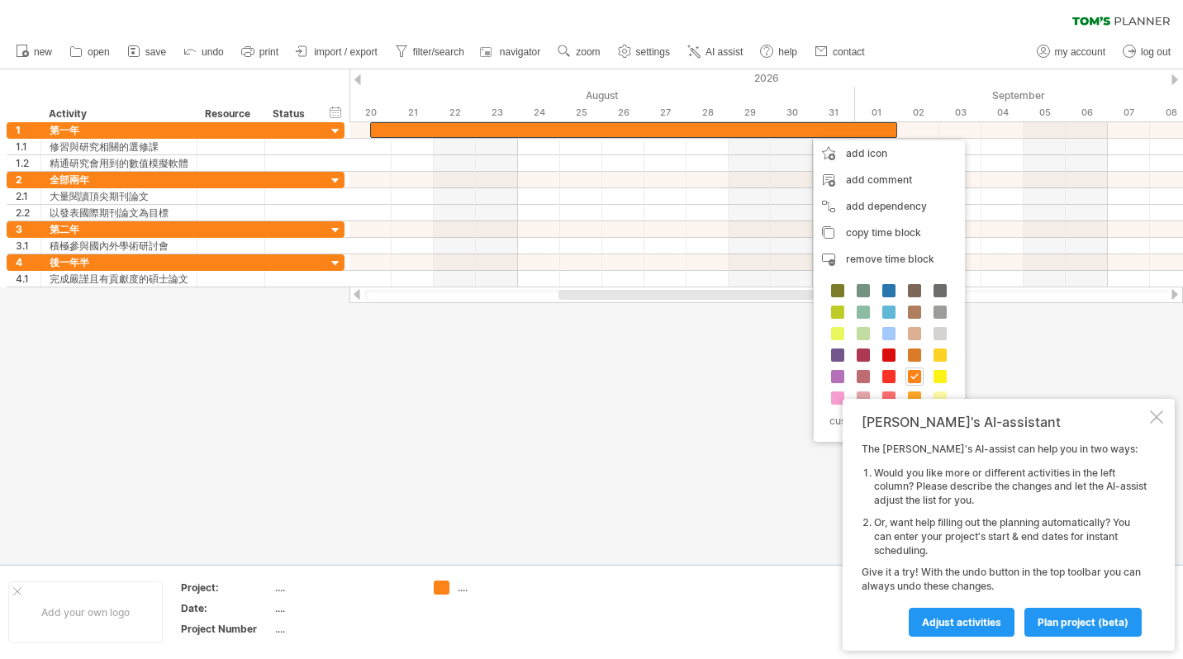
drag, startPoint x: 638, startPoint y: 428, endPoint x: 674, endPoint y: 402, distance: 44.5
click at [638, 427] on div at bounding box center [591, 316] width 1183 height 495
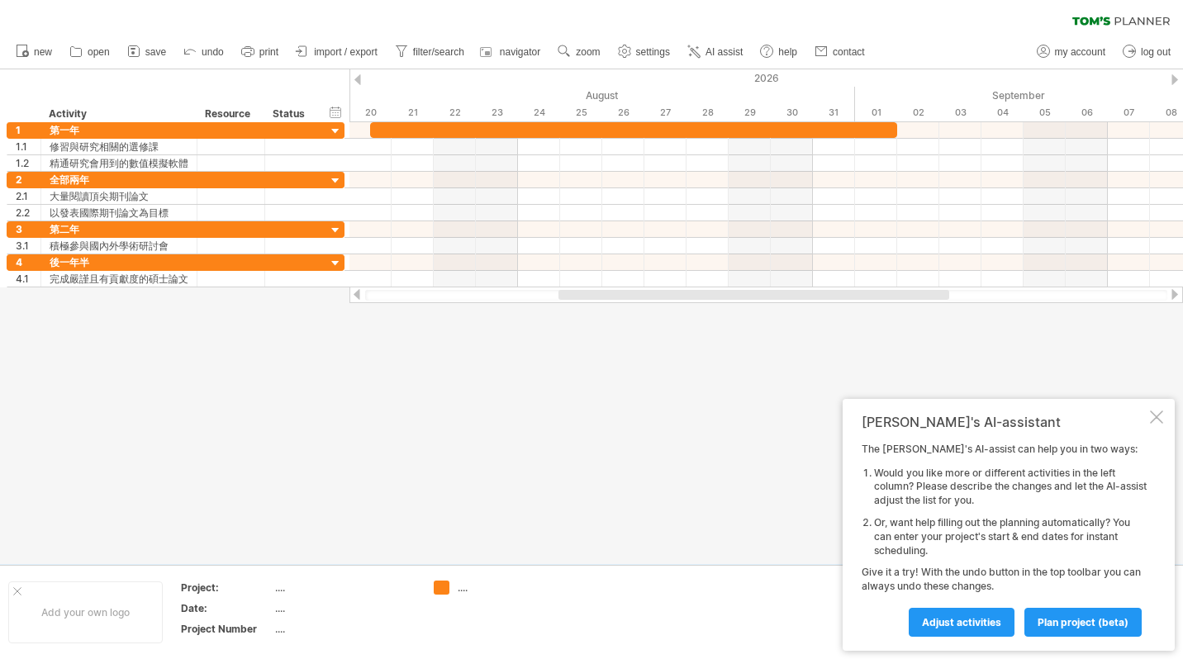
click at [440, 593] on div "Trying to reach [DOMAIN_NAME] Connected again... 0% clear filter new 1" at bounding box center [591, 329] width 1183 height 659
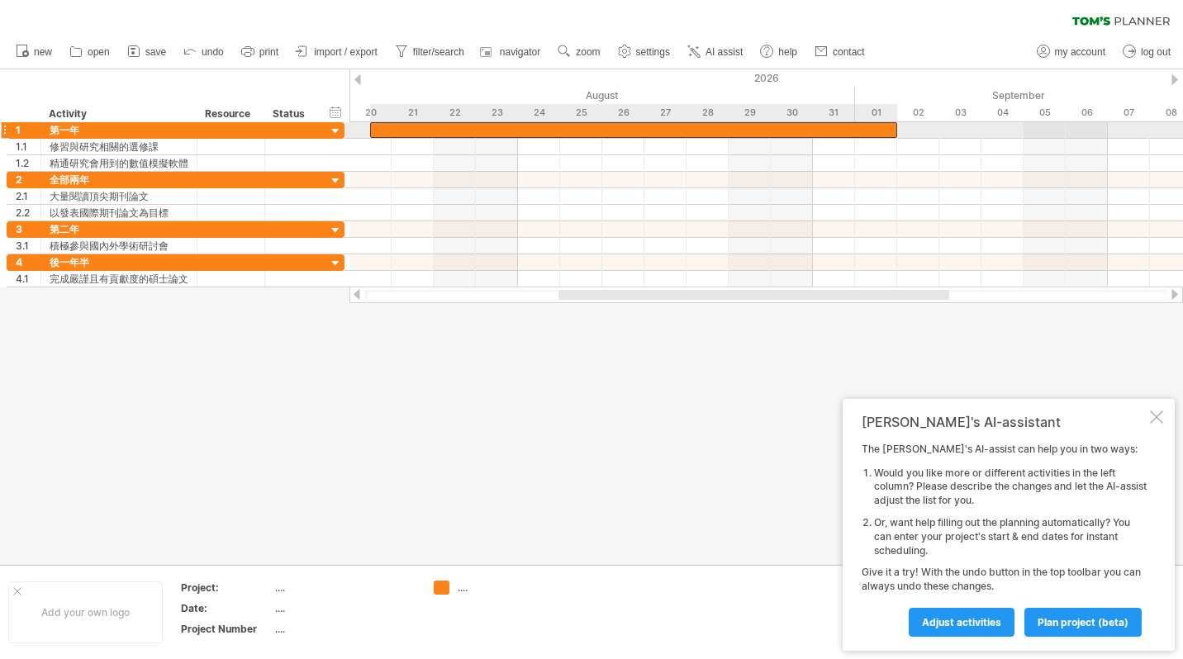
click at [719, 132] on div at bounding box center [633, 130] width 527 height 16
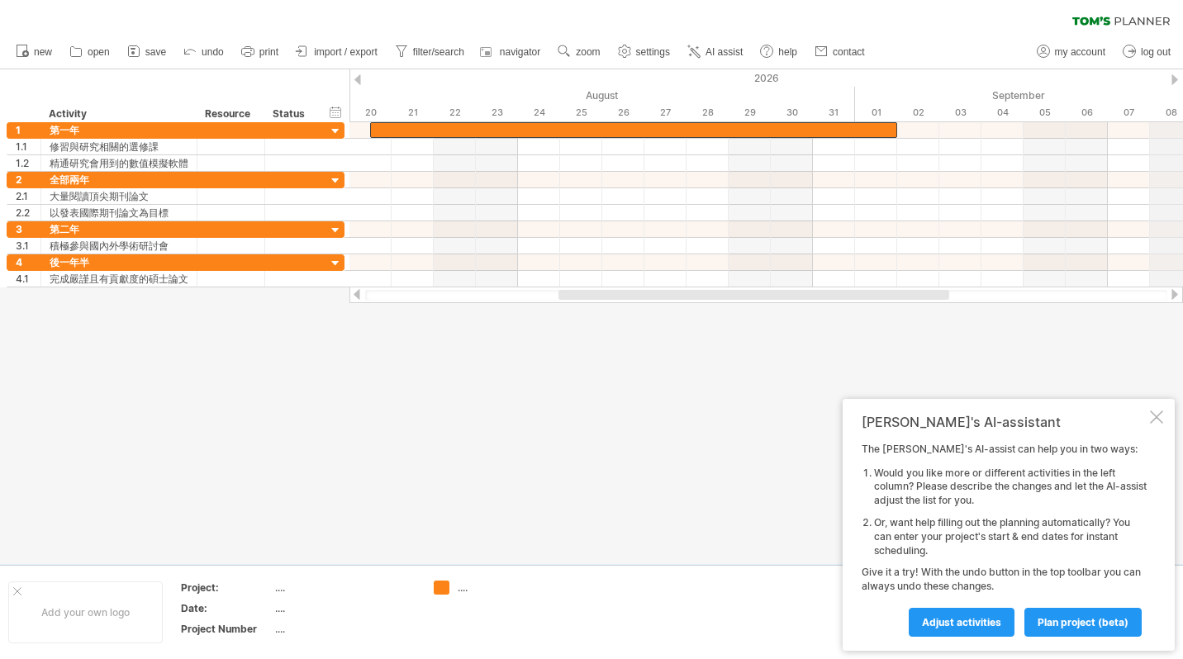
click at [1169, 80] on div "2026" at bounding box center [602, 77] width 3709 height 17
click at [750, 80] on div "2026" at bounding box center [602, 77] width 3709 height 17
click at [752, 80] on div "2026" at bounding box center [602, 77] width 3709 height 17
